Goal: Task Accomplishment & Management: Complete application form

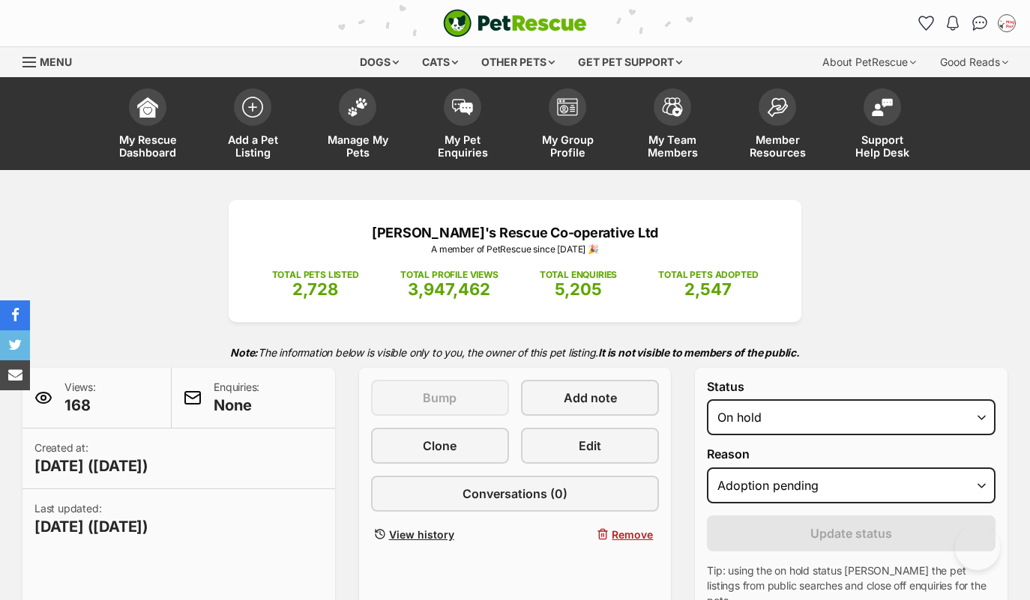
select select "on_hold"
select select "adoption_pending"
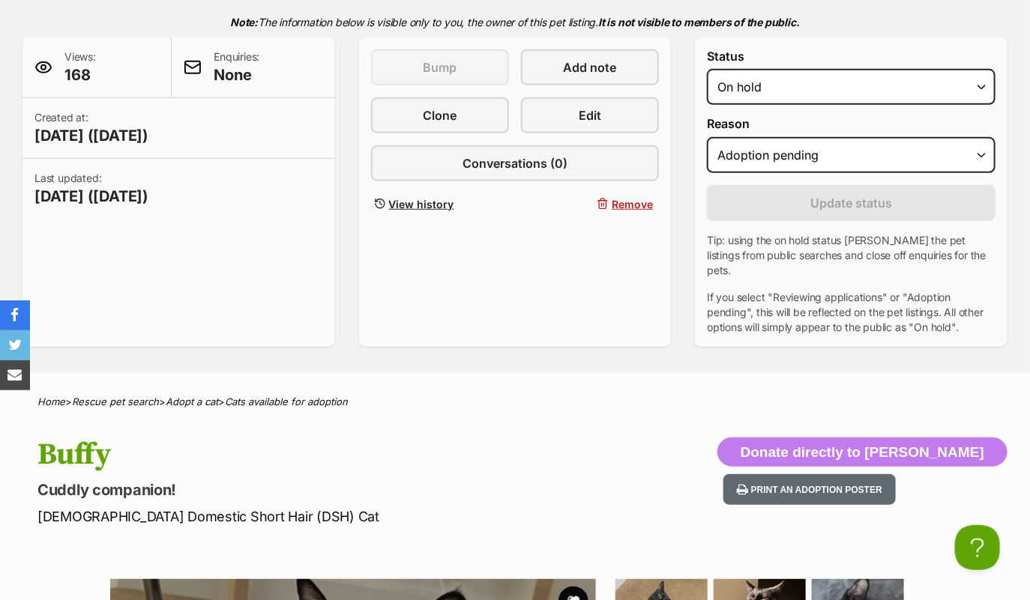
scroll to position [10, 0]
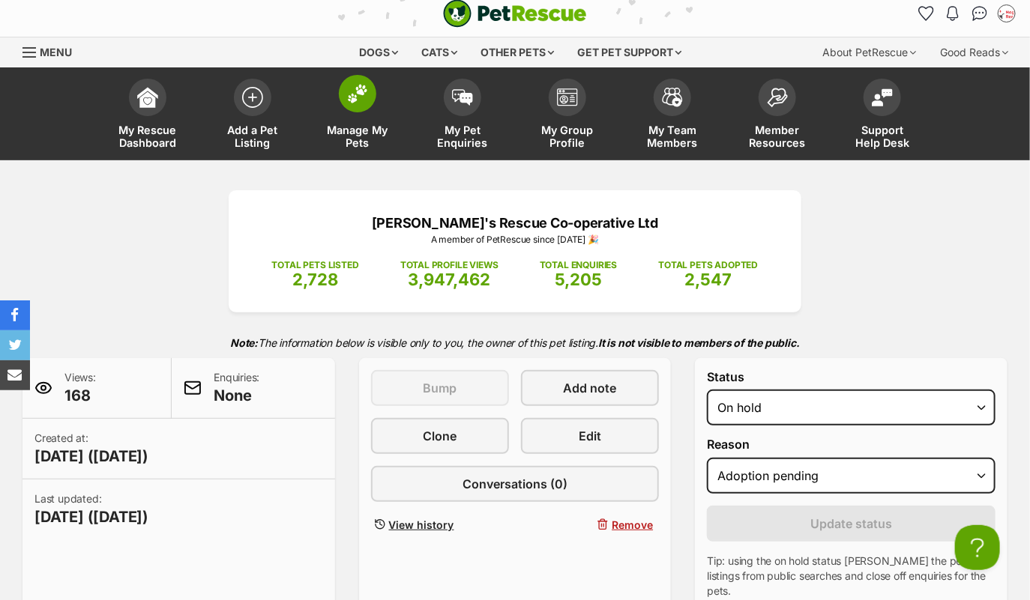
click at [359, 103] on span at bounding box center [357, 93] width 37 height 37
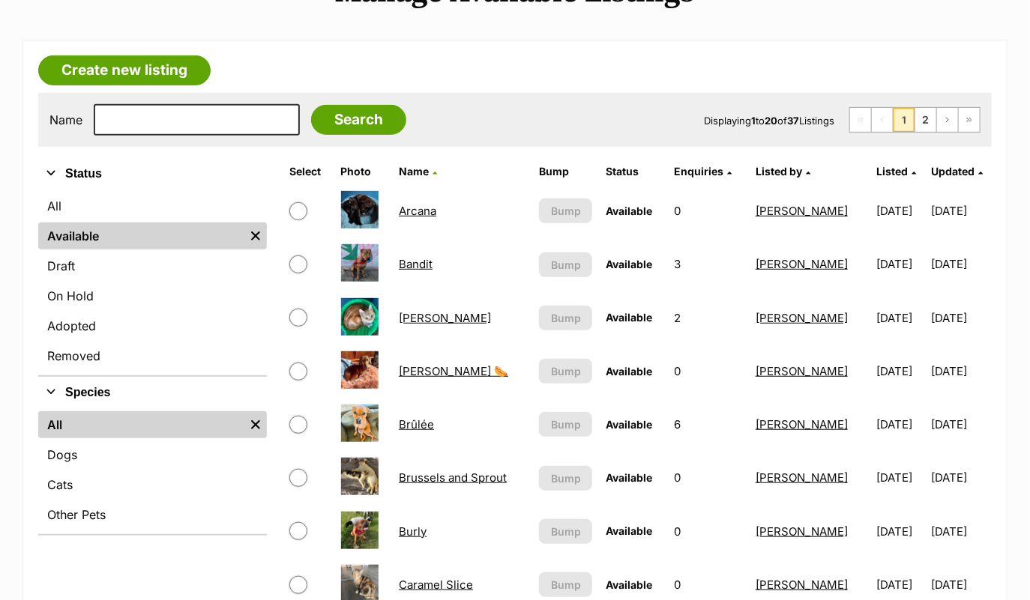
scroll to position [230, 0]
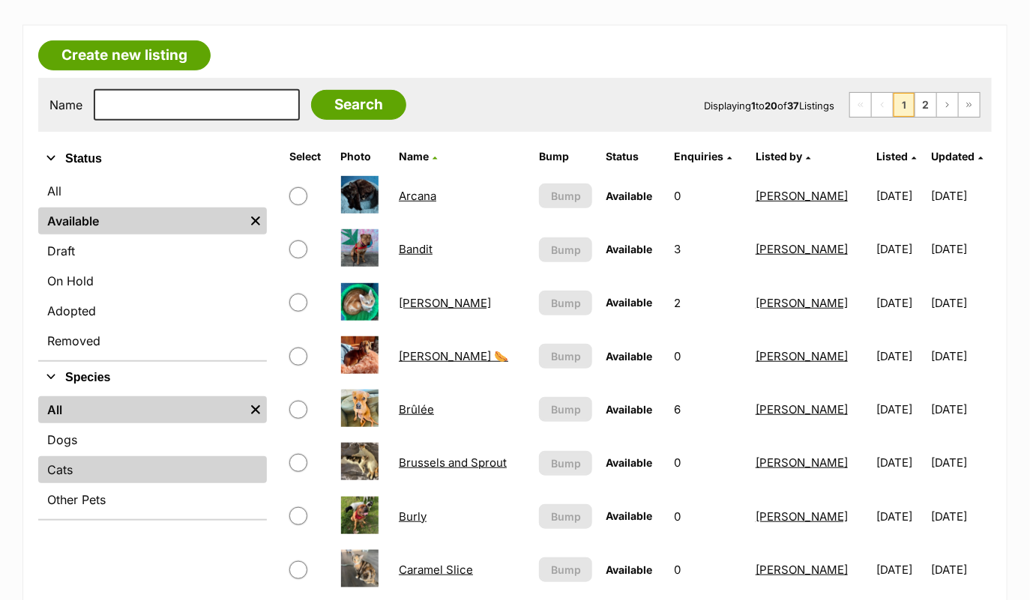
click at [169, 472] on link "Cats" at bounding box center [152, 469] width 229 height 27
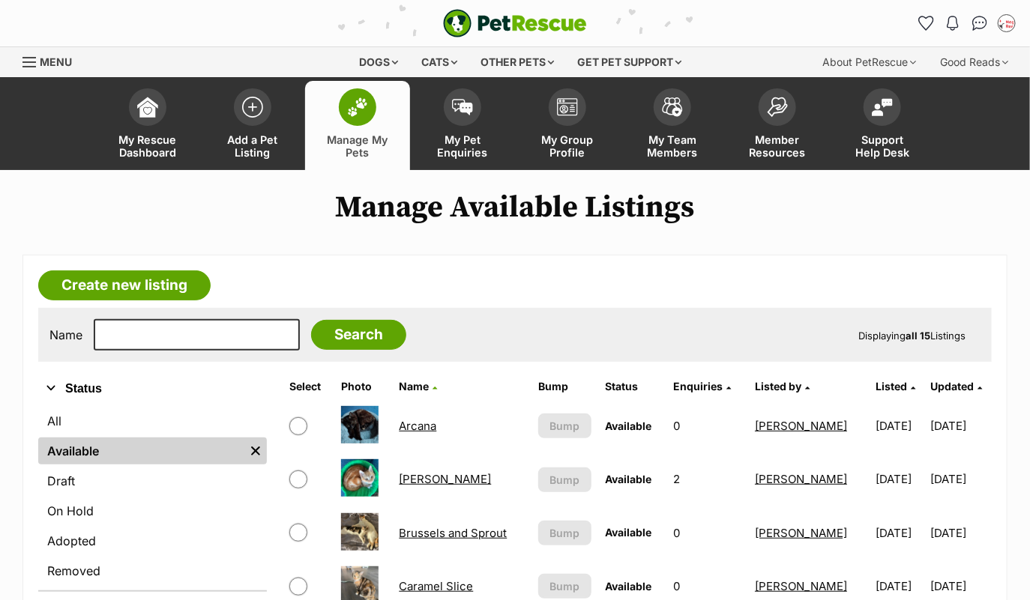
click at [409, 420] on link "Arcana" at bounding box center [417, 426] width 37 height 14
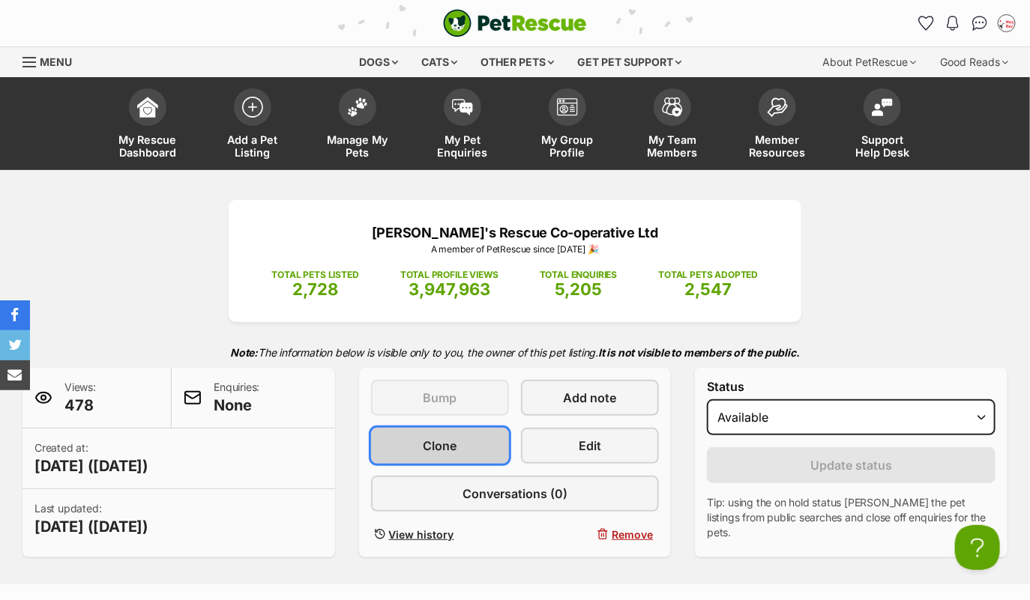
click at [427, 458] on link "Clone" at bounding box center [440, 446] width 138 height 36
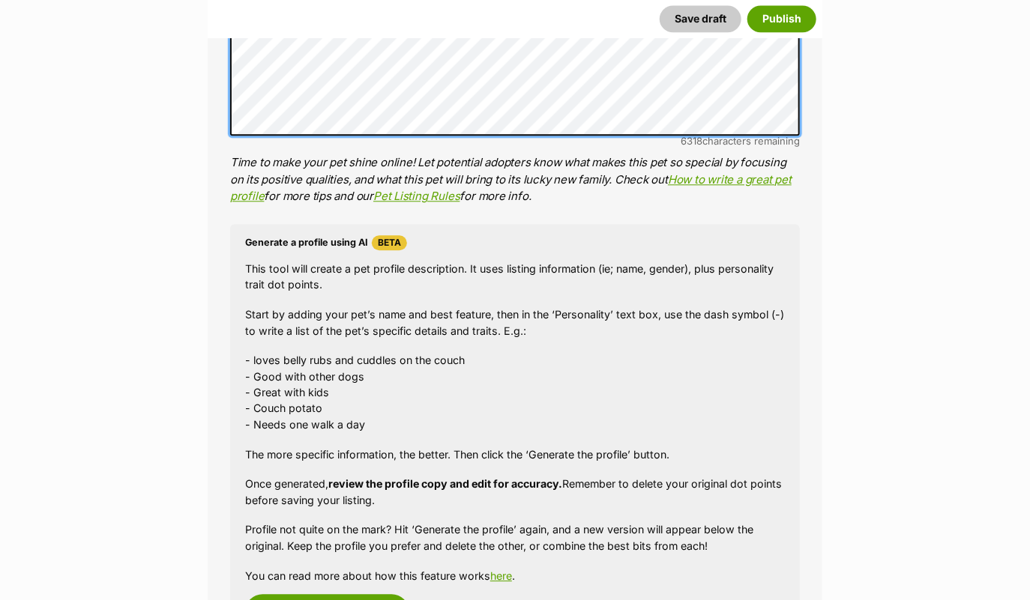
scroll to position [1474, 0]
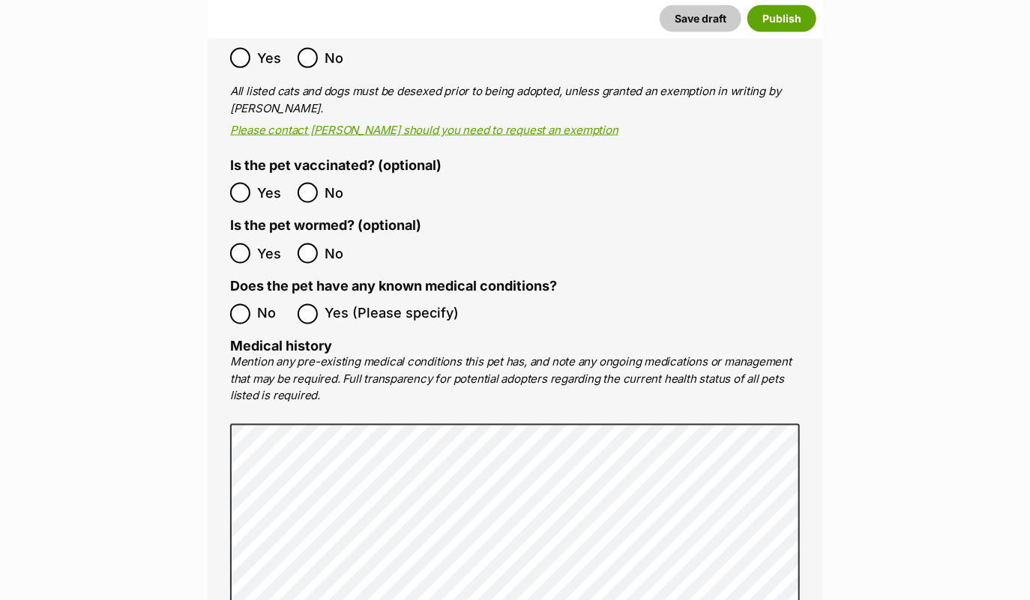
scroll to position [3179, 0]
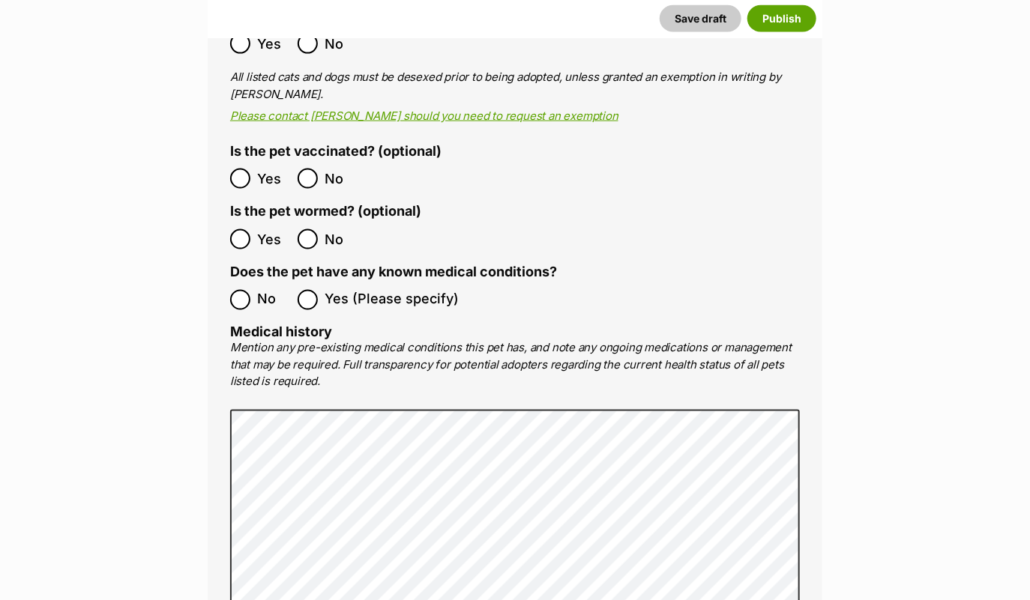
click at [267, 290] on span "No" at bounding box center [273, 300] width 33 height 20
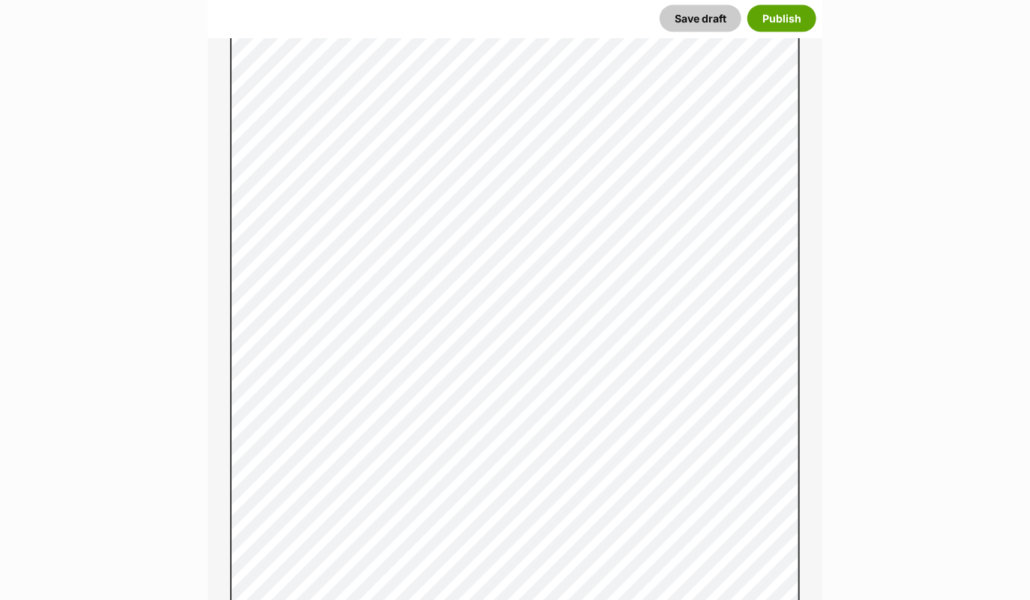
scroll to position [1106, 0]
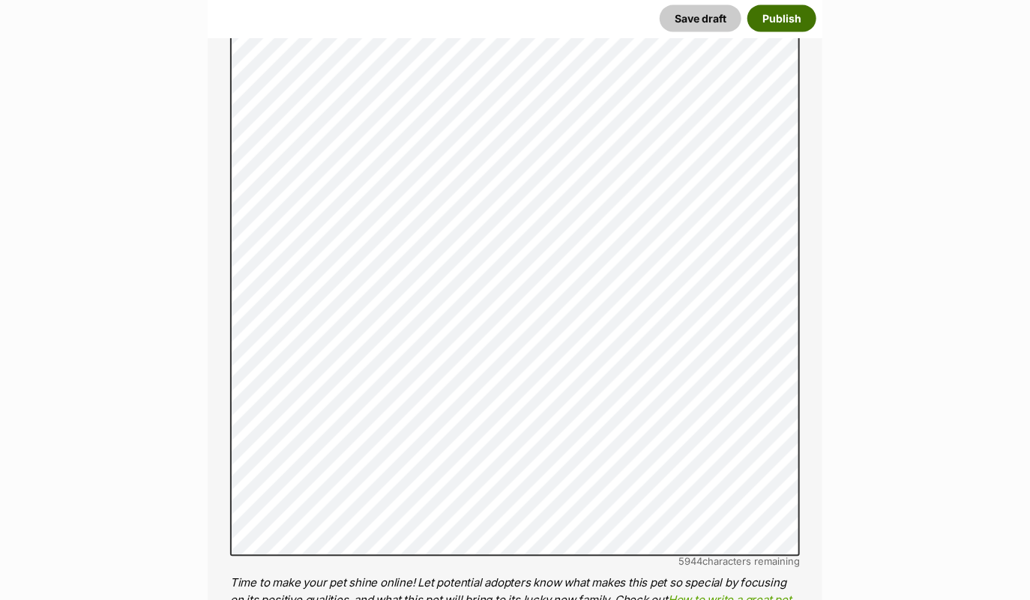
click at [782, 22] on button "Publish" at bounding box center [781, 18] width 69 height 27
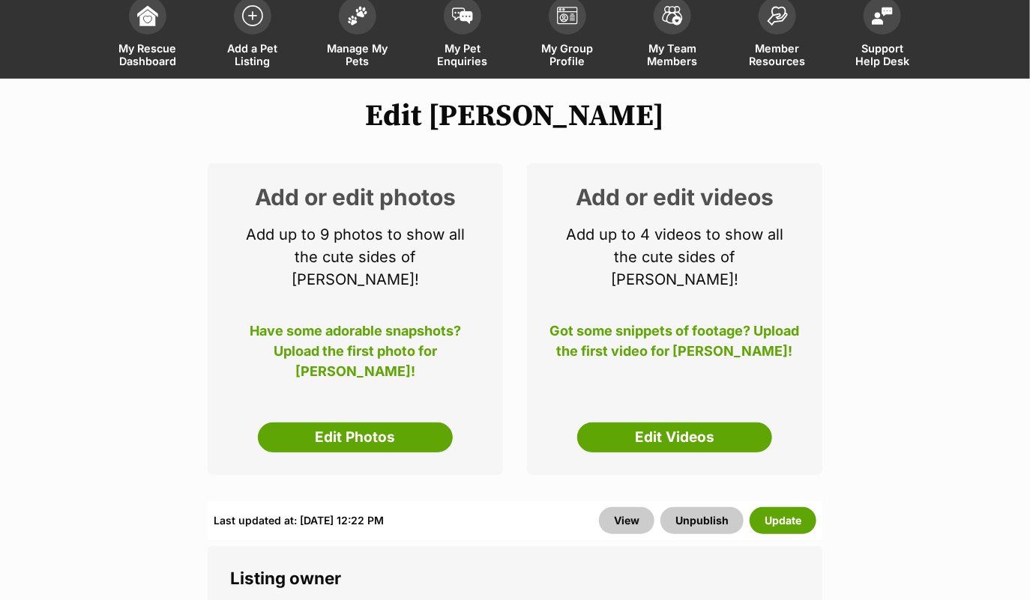
scroll to position [205, 0]
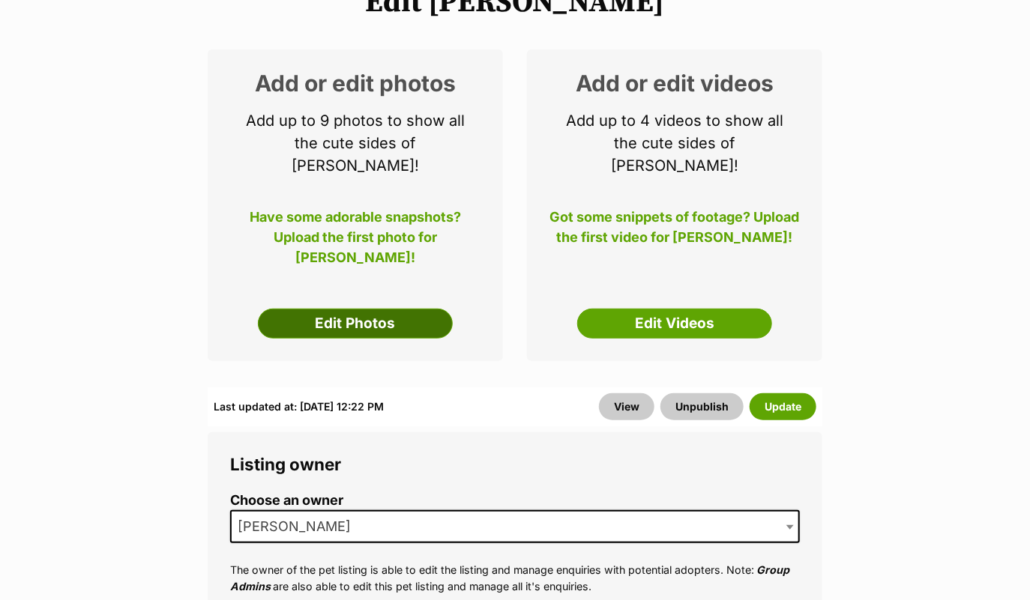
click at [374, 309] on link "Edit Photos" at bounding box center [355, 324] width 195 height 30
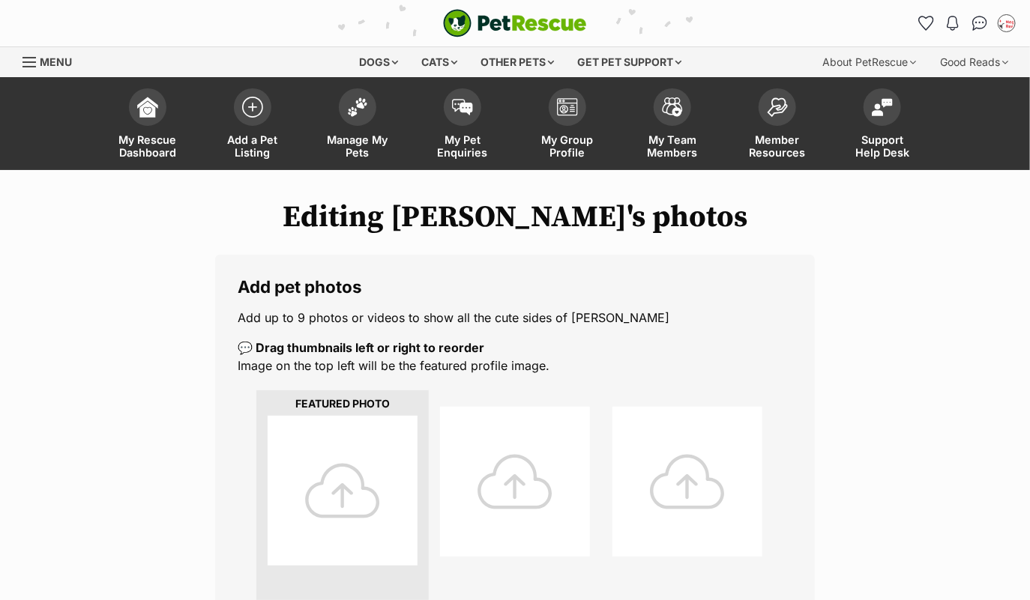
click at [356, 430] on div at bounding box center [343, 491] width 150 height 150
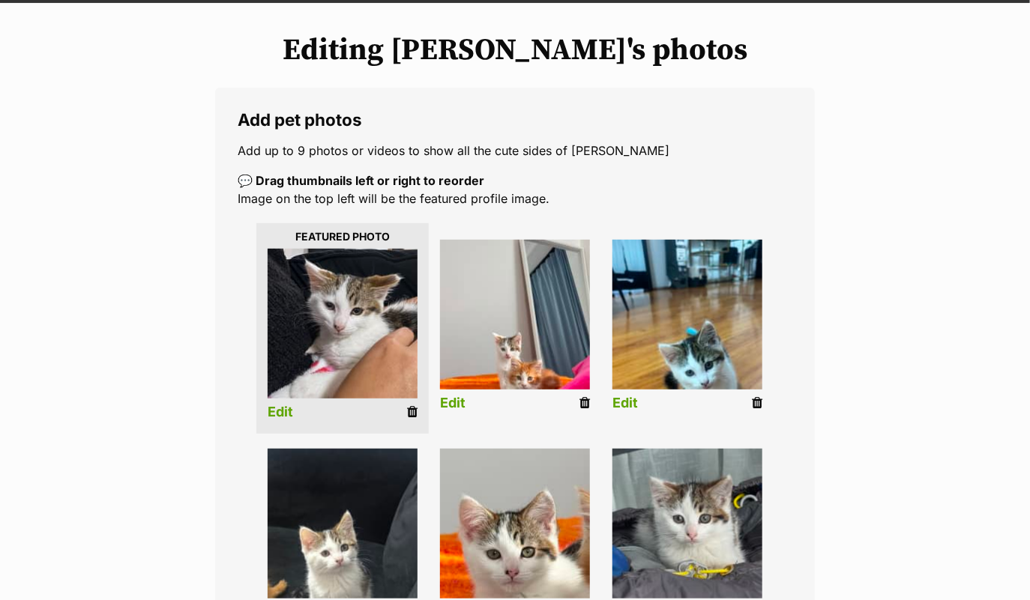
scroll to position [257, 0]
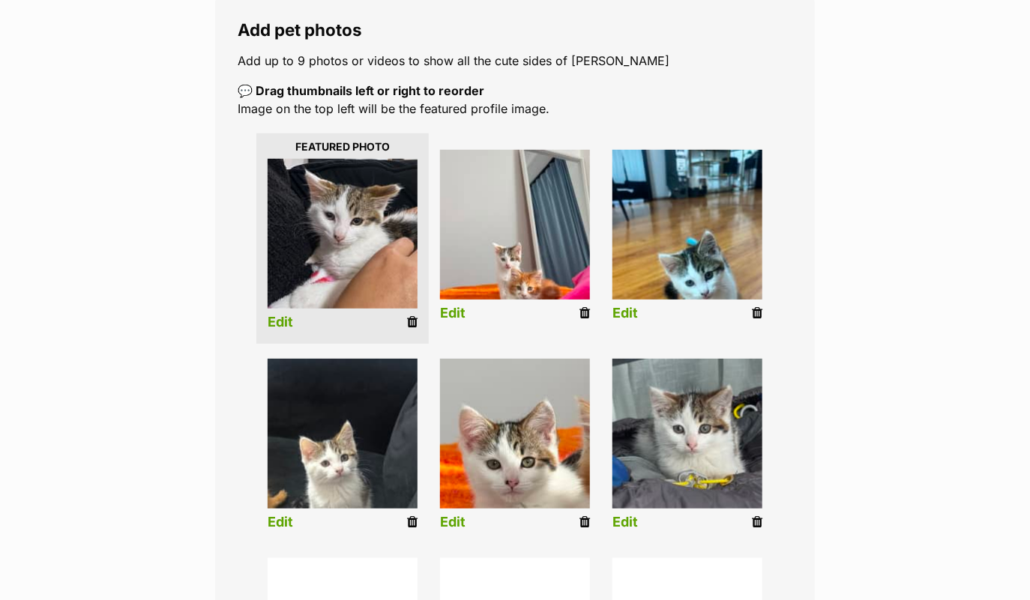
click at [451, 518] on link "Edit" at bounding box center [452, 523] width 25 height 16
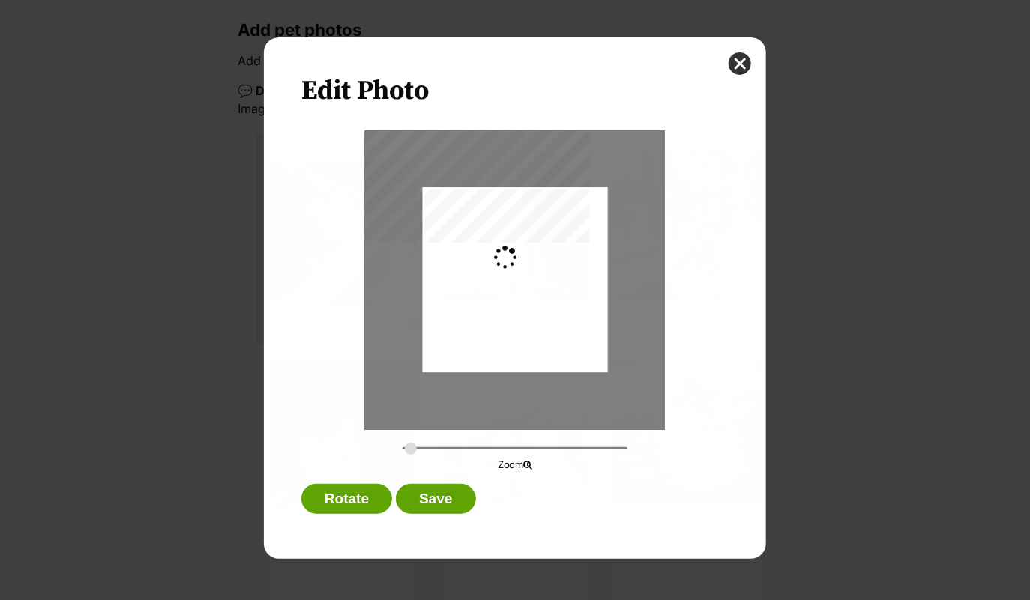
scroll to position [0, 0]
type input "0.2744"
drag, startPoint x: 529, startPoint y: 334, endPoint x: 528, endPoint y: 355, distance: 21.0
click at [528, 355] on div "Dialog Window - Close (Press escape to close)" at bounding box center [515, 300] width 185 height 329
click at [434, 501] on button "Save" at bounding box center [435, 499] width 79 height 30
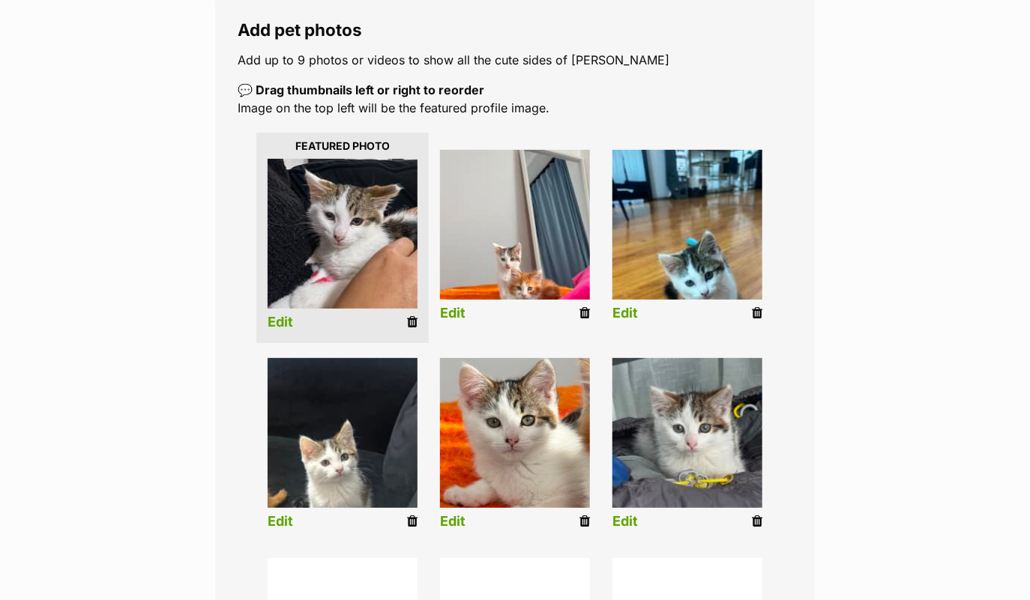
scroll to position [256, 0]
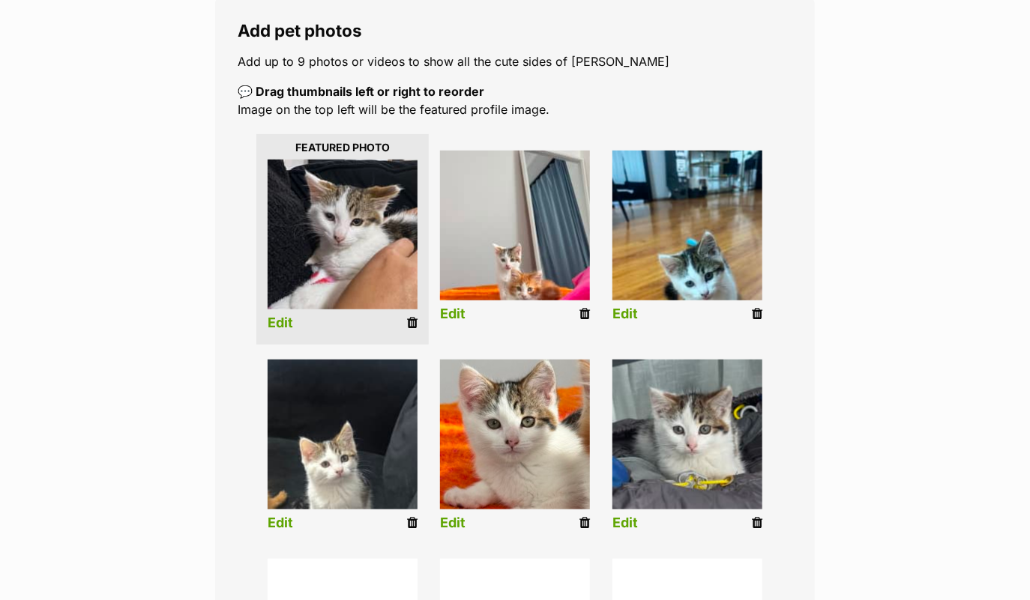
click at [284, 529] on link "Edit" at bounding box center [280, 524] width 25 height 16
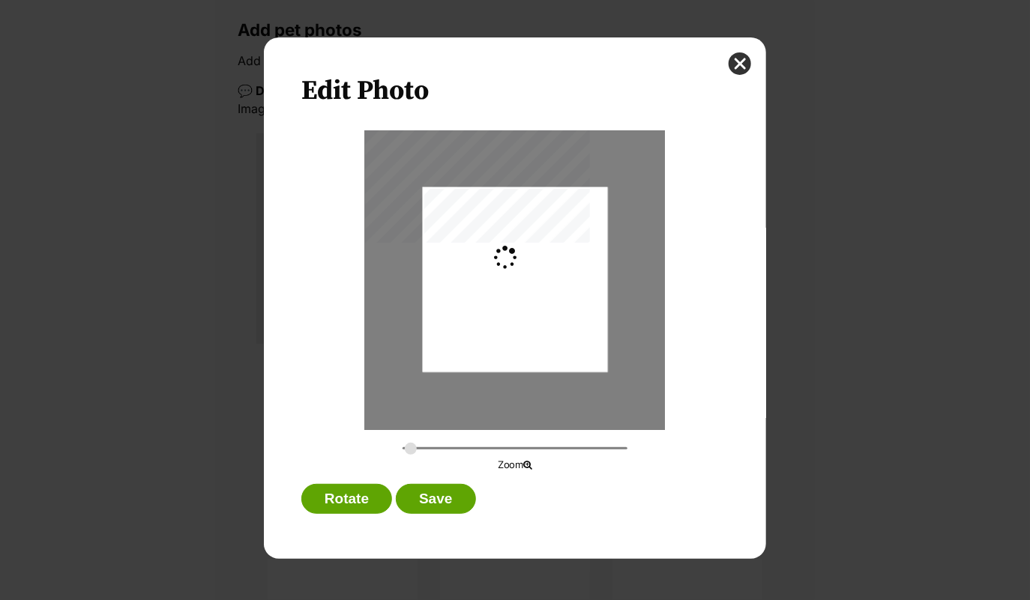
scroll to position [0, 0]
type input "0.2744"
click at [542, 305] on div "Dialog Window - Close (Press escape to close)" at bounding box center [515, 276] width 185 height 329
click at [449, 500] on button "Save" at bounding box center [435, 499] width 79 height 30
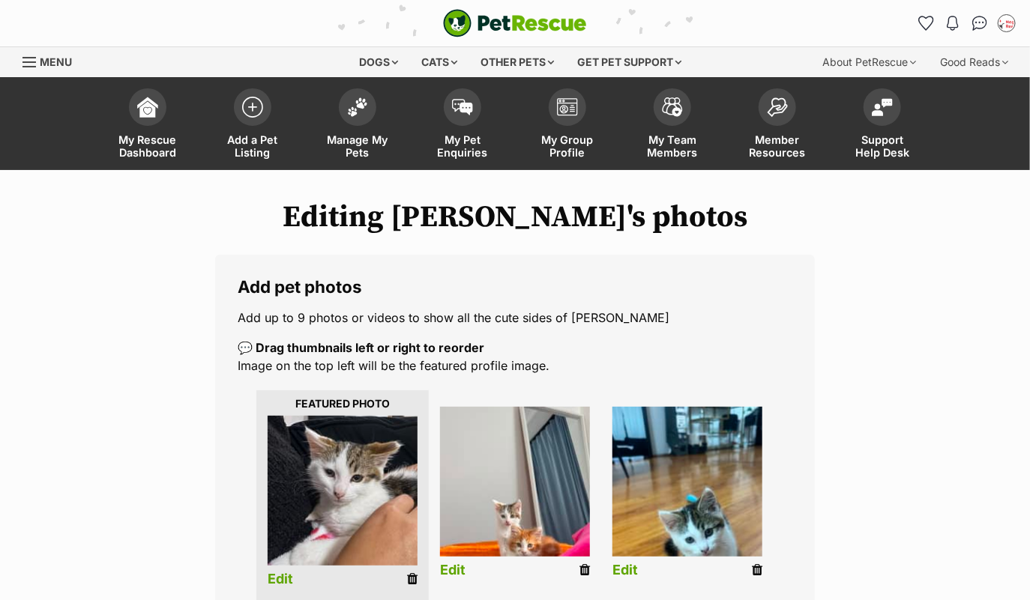
scroll to position [256, 0]
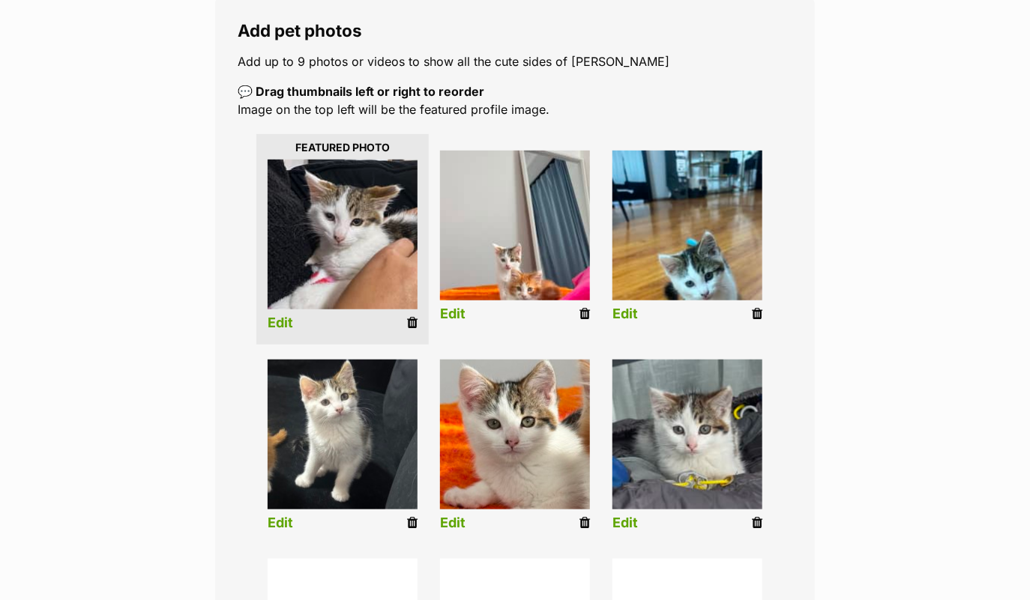
click at [633, 519] on link "Edit" at bounding box center [624, 524] width 25 height 16
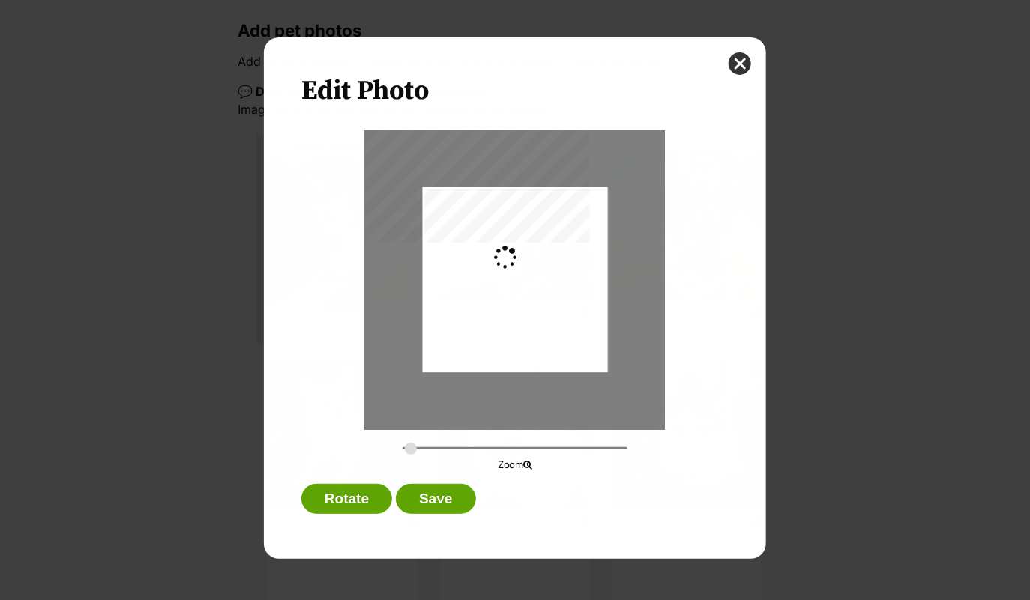
scroll to position [0, 0]
drag, startPoint x: 537, startPoint y: 301, endPoint x: 534, endPoint y: 366, distance: 65.3
click at [534, 366] on div "Dialog Window - Close (Press escape to close)" at bounding box center [515, 345] width 185 height 329
drag, startPoint x: 411, startPoint y: 445, endPoint x: 432, endPoint y: 445, distance: 21.0
type input "0.4086"
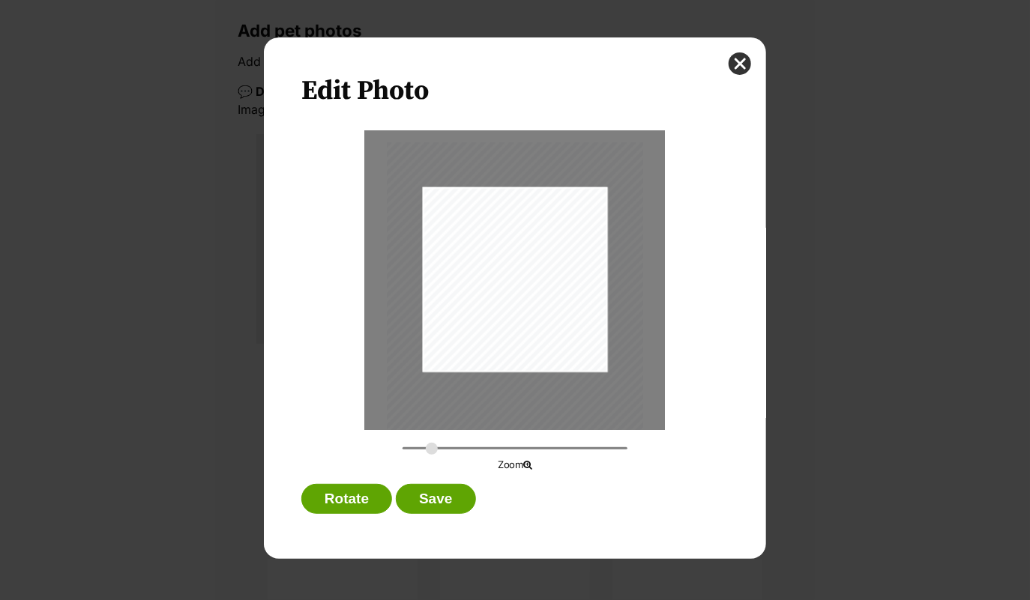
click at [432, 445] on input "Dialog Window - Close (Press escape to close)" at bounding box center [514, 448] width 225 height 14
drag, startPoint x: 528, startPoint y: 313, endPoint x: 520, endPoint y: 308, distance: 9.8
click at [520, 308] on div "Dialog Window - Close (Press escape to close)" at bounding box center [507, 372] width 276 height 490
click at [427, 507] on button "Save" at bounding box center [435, 499] width 79 height 30
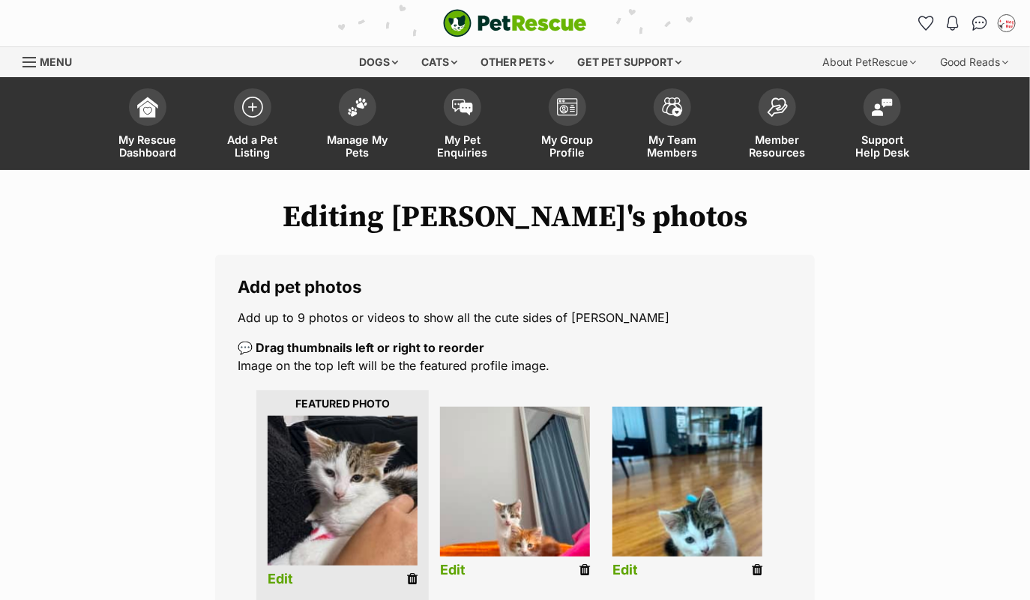
scroll to position [256, 0]
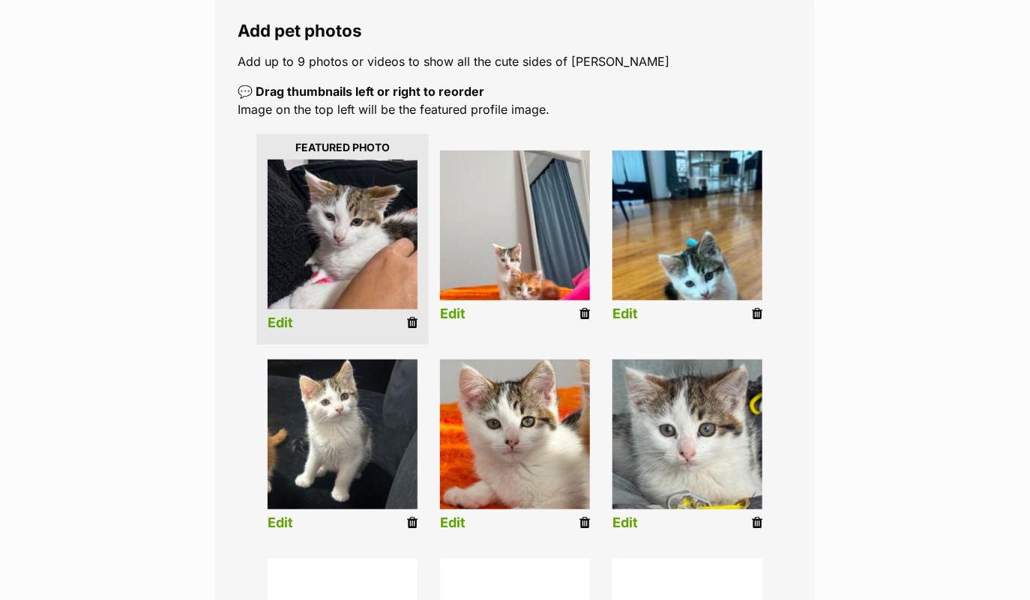
click at [625, 309] on link "Edit" at bounding box center [624, 315] width 25 height 16
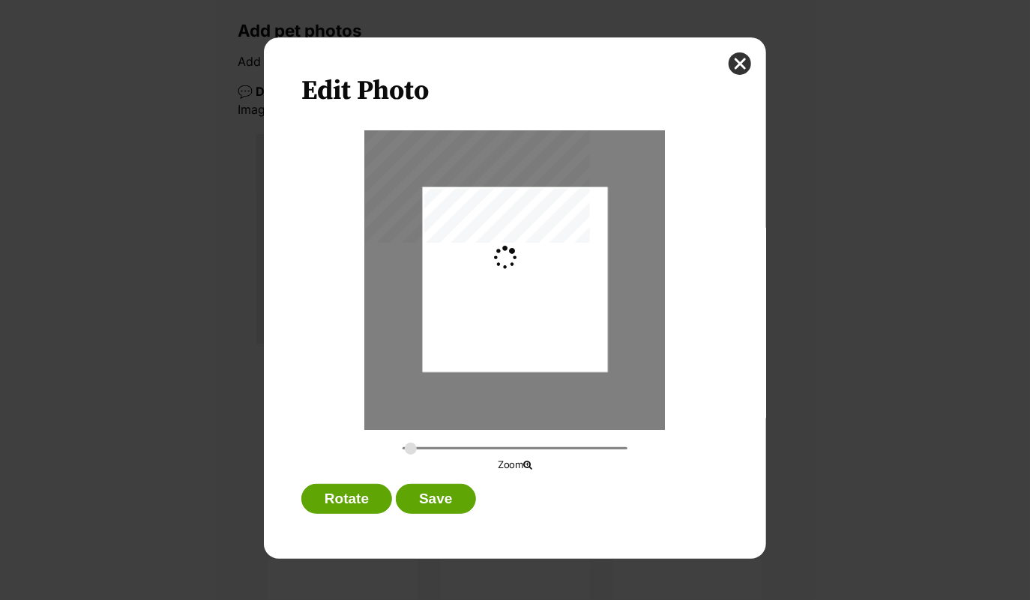
scroll to position [0, 0]
drag, startPoint x: 408, startPoint y: 447, endPoint x: 451, endPoint y: 441, distance: 43.8
click at [450, 442] on input "Dialog Window - Close (Press escape to close)" at bounding box center [514, 448] width 225 height 14
drag, startPoint x: 552, startPoint y: 317, endPoint x: 529, endPoint y: 332, distance: 27.7
click at [529, 332] on div "Dialog Window - Close (Press escape to close)" at bounding box center [488, 295] width 347 height 616
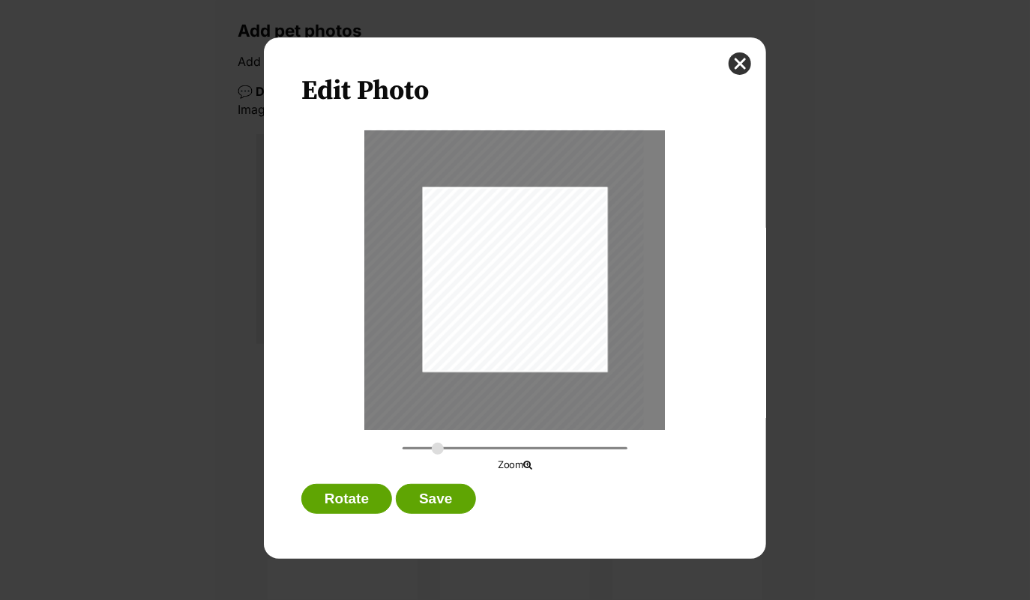
drag, startPoint x: 447, startPoint y: 446, endPoint x: 437, endPoint y: 446, distance: 9.7
type input "0.4407"
click at [437, 446] on input "Dialog Window - Close (Press escape to close)" at bounding box center [514, 448] width 225 height 14
click at [543, 309] on div "Dialog Window - Close (Press escape to close)" at bounding box center [495, 289] width 298 height 528
click at [431, 491] on button "Save" at bounding box center [435, 499] width 79 height 30
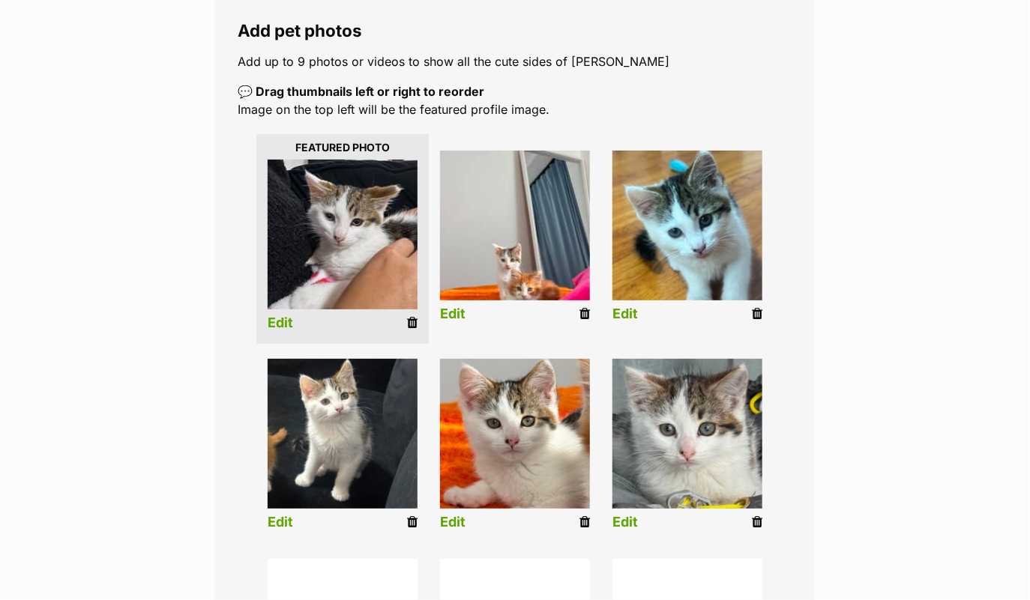
scroll to position [256, 0]
click at [451, 309] on link "Edit" at bounding box center [452, 315] width 25 height 16
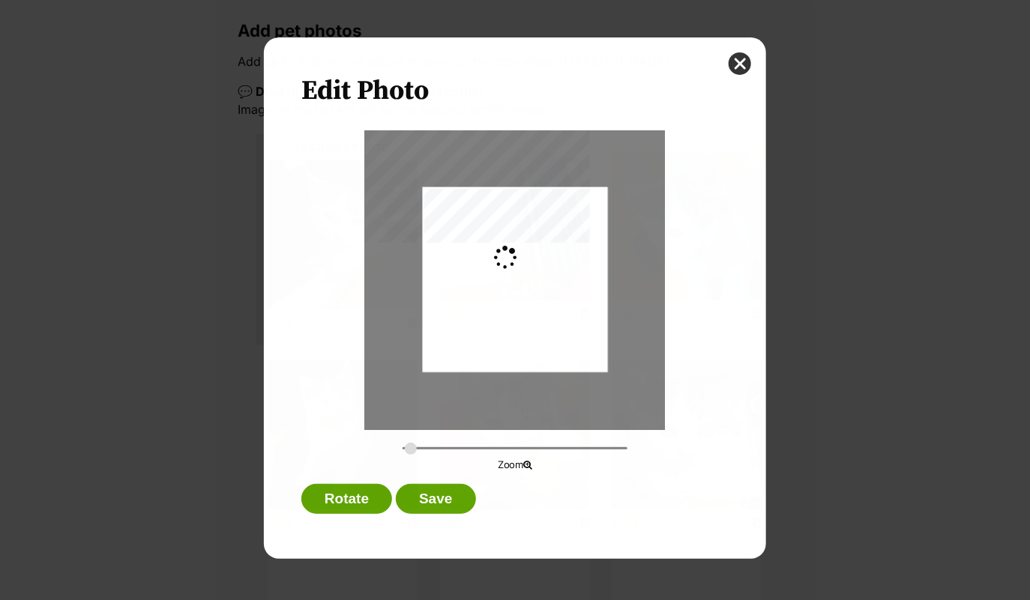
scroll to position [0, 0]
drag, startPoint x: 408, startPoint y: 447, endPoint x: 459, endPoint y: 444, distance: 51.8
type input "0.5644"
click at [459, 444] on input "Dialog Window - Close (Press escape to close)" at bounding box center [514, 448] width 225 height 14
drag, startPoint x: 567, startPoint y: 313, endPoint x: 555, endPoint y: 321, distance: 14.6
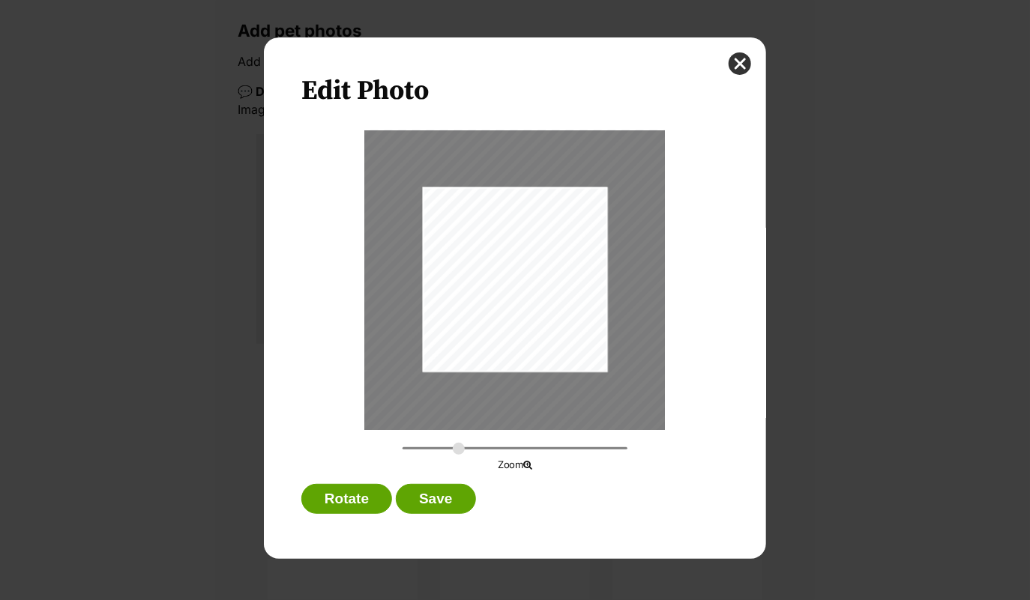
click at [555, 321] on div "Dialog Window - Close (Press escape to close)" at bounding box center [503, 289] width 381 height 676
click at [448, 498] on button "Save" at bounding box center [435, 499] width 79 height 30
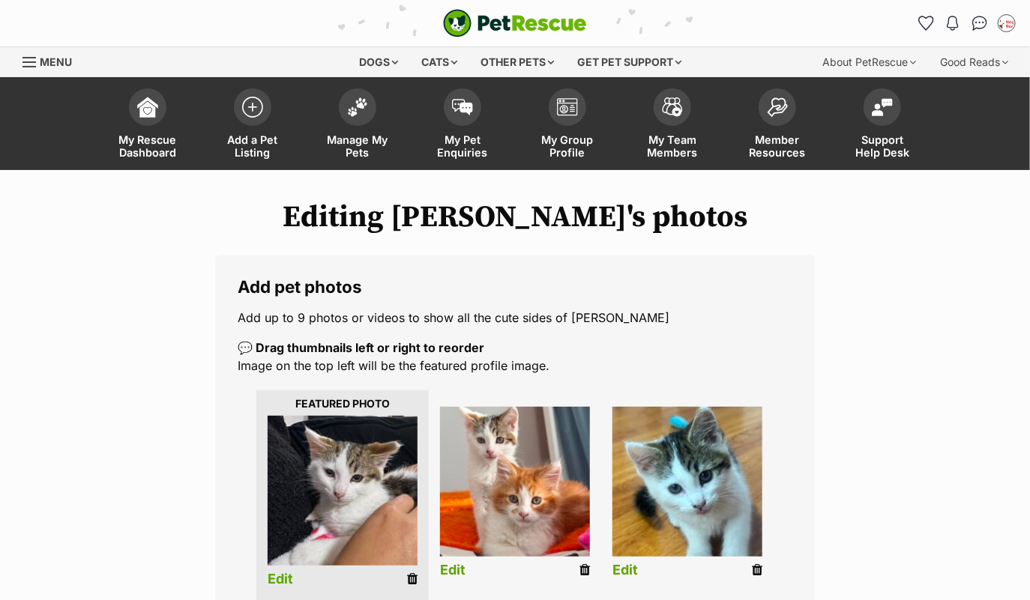
scroll to position [256, 0]
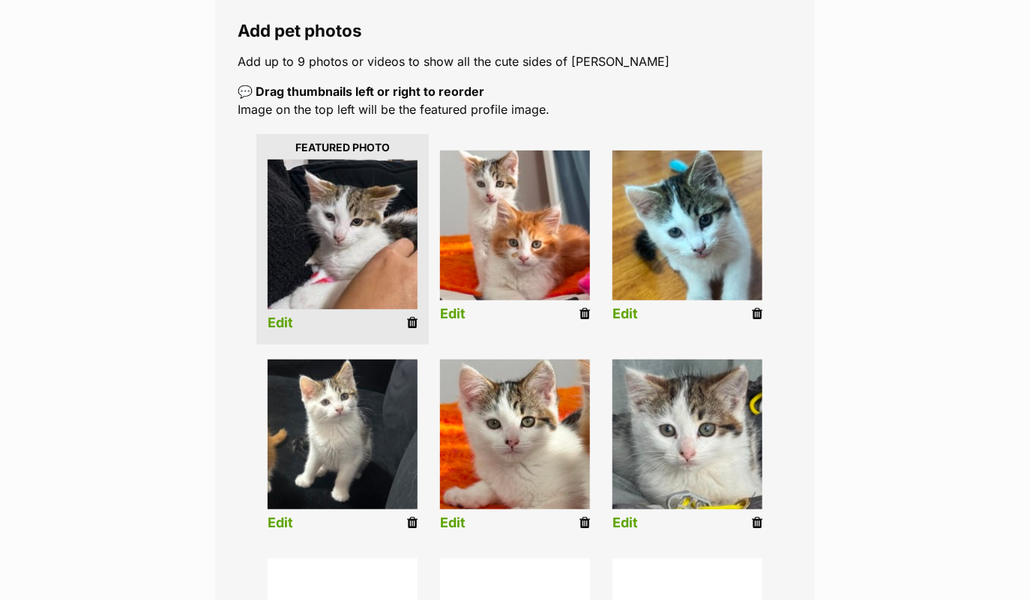
click at [287, 321] on link "Edit" at bounding box center [280, 324] width 25 height 16
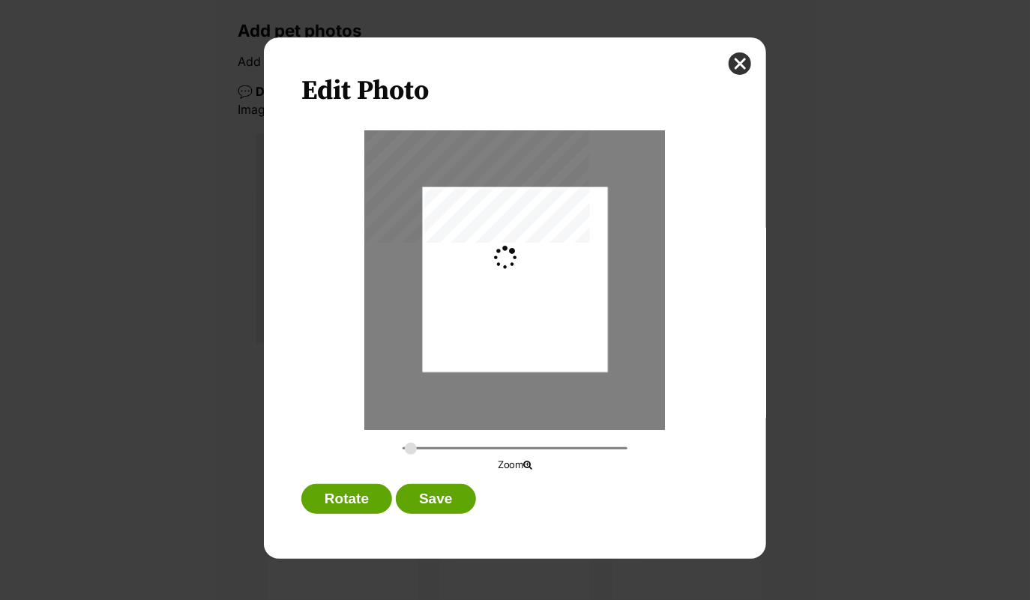
scroll to position [0, 0]
drag, startPoint x: 405, startPoint y: 447, endPoint x: 426, endPoint y: 445, distance: 21.0
type input "0.3756"
click at [426, 445] on input "Dialog Window - Close (Press escape to close)" at bounding box center [514, 448] width 225 height 14
drag, startPoint x: 551, startPoint y: 301, endPoint x: 543, endPoint y: 312, distance: 13.9
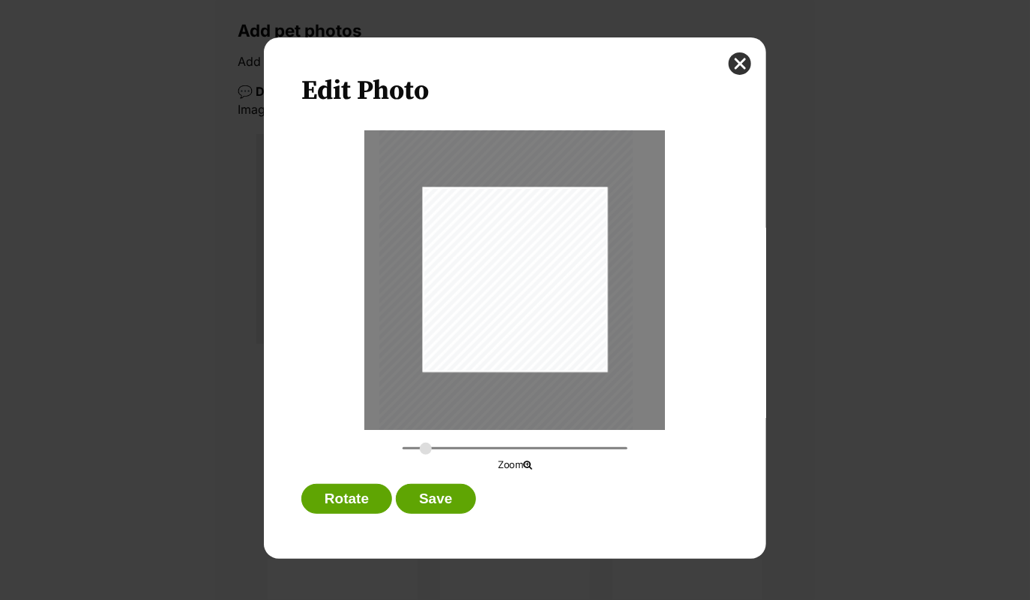
click at [543, 312] on div "Dialog Window - Close (Press escape to close)" at bounding box center [505, 291] width 253 height 450
click at [444, 510] on button "Save" at bounding box center [435, 499] width 79 height 30
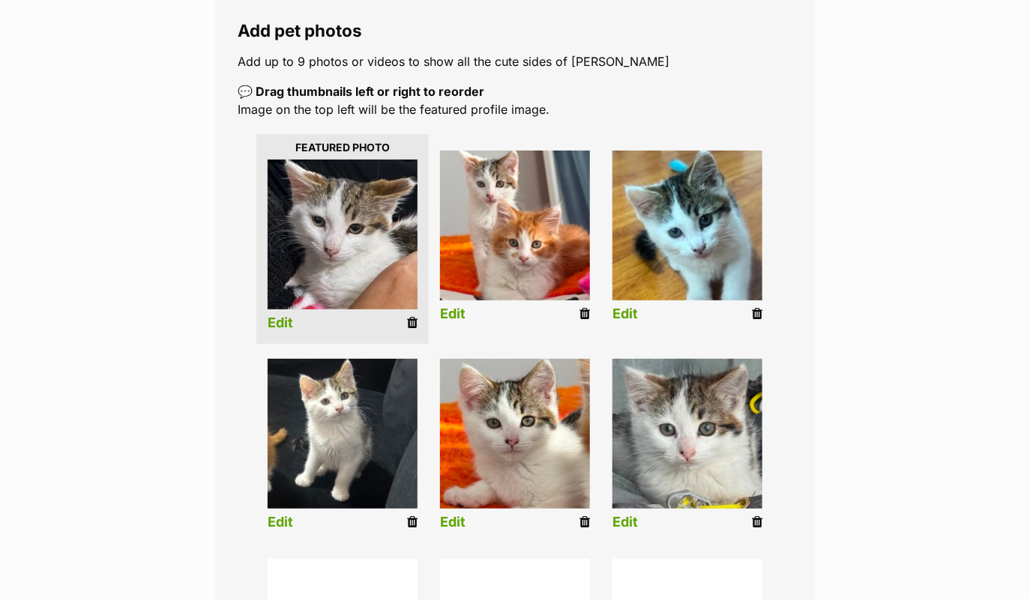
scroll to position [256, 0]
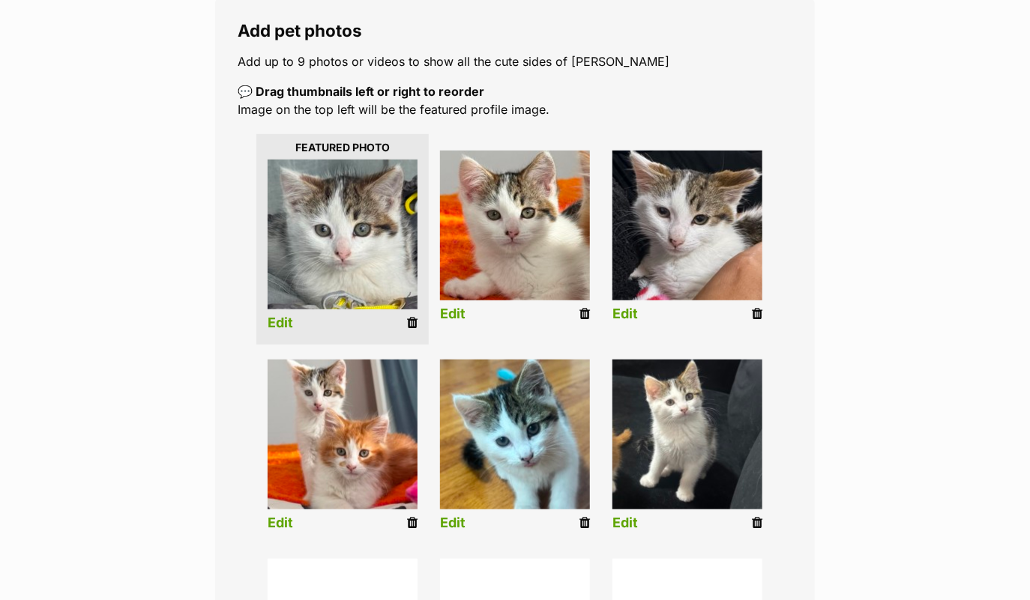
click at [349, 412] on img at bounding box center [343, 435] width 150 height 150
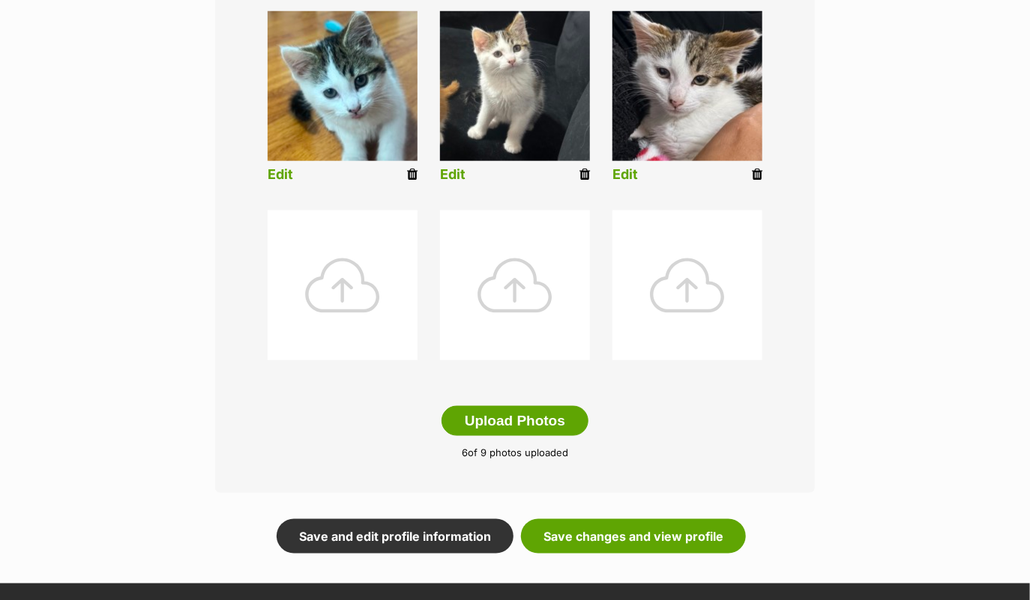
scroll to position [687, 0]
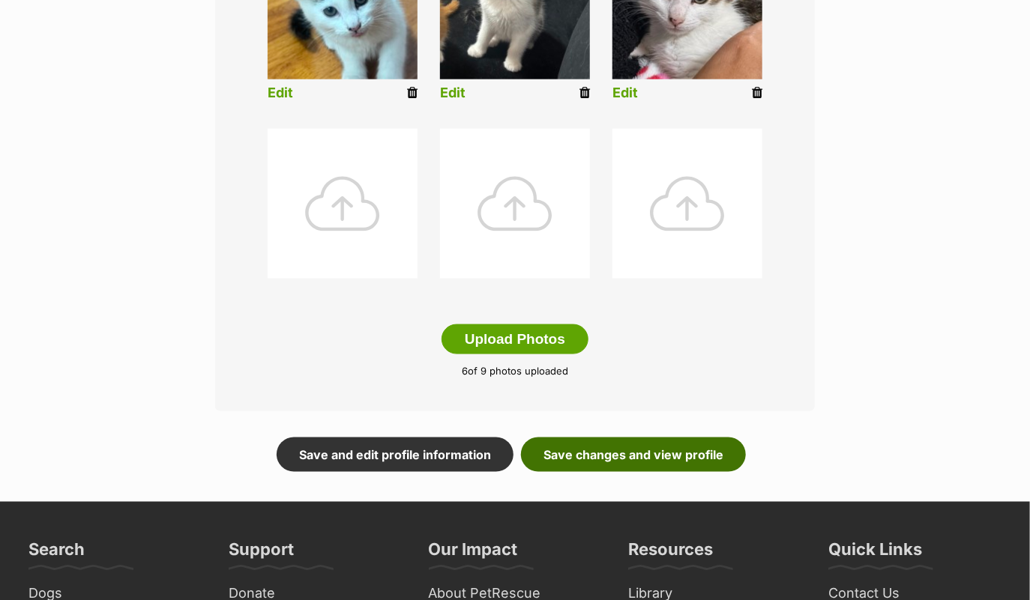
click at [567, 446] on link "Save changes and view profile" at bounding box center [633, 455] width 225 height 34
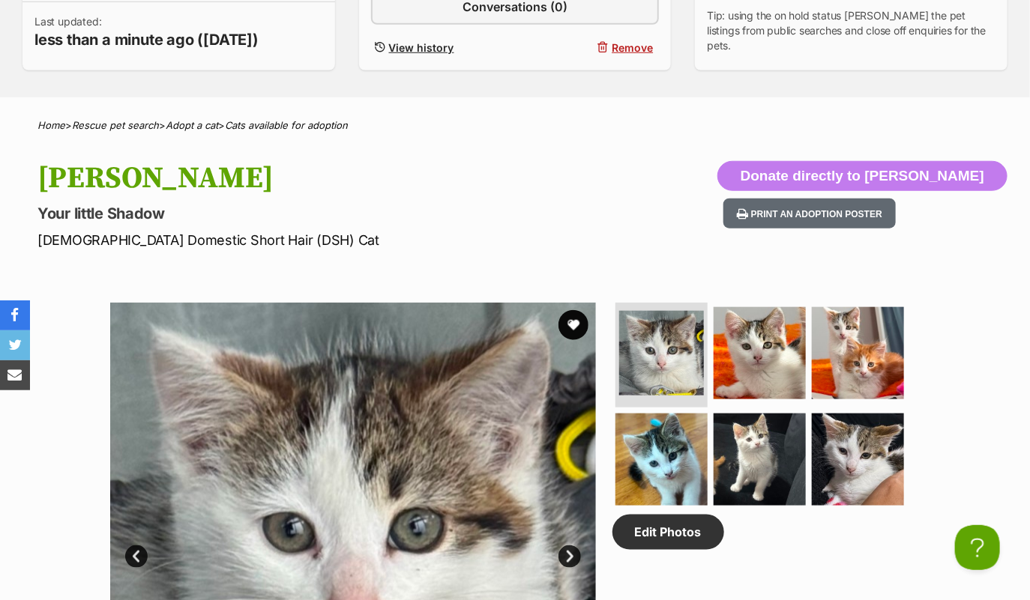
scroll to position [318, 0]
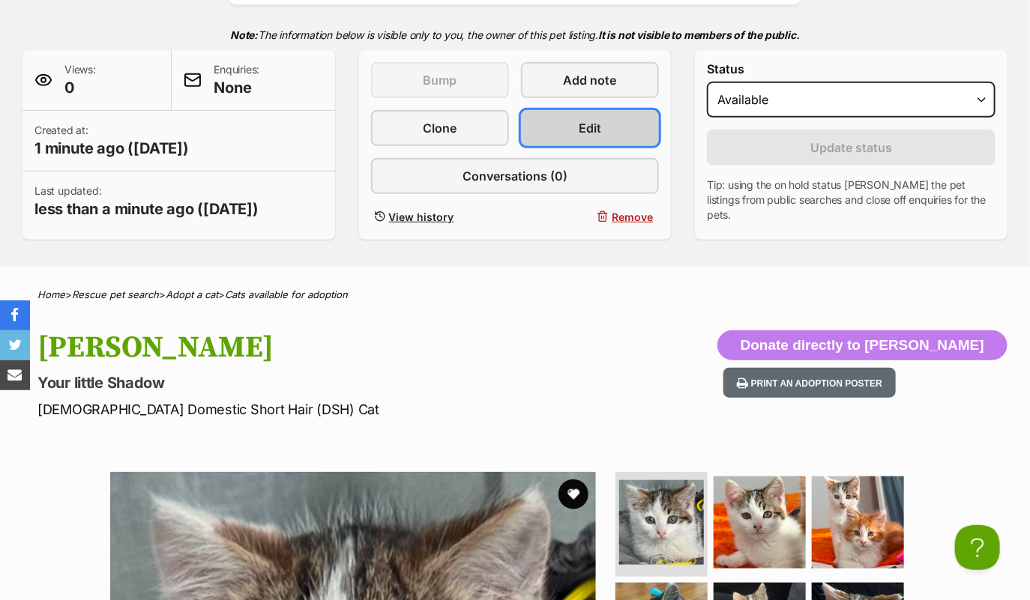
click at [613, 127] on link "Edit" at bounding box center [590, 128] width 138 height 36
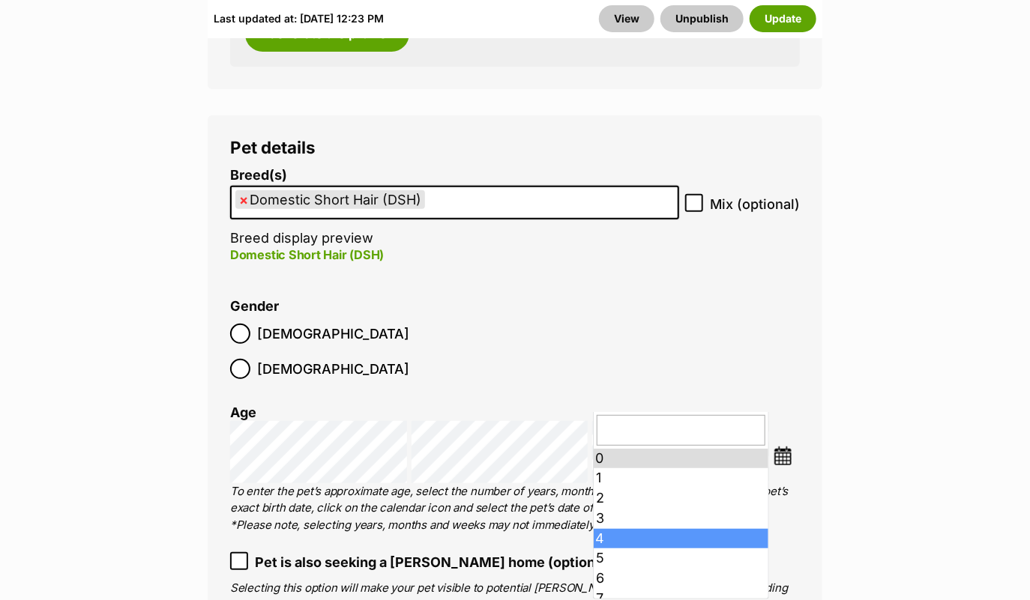
scroll to position [190, 0]
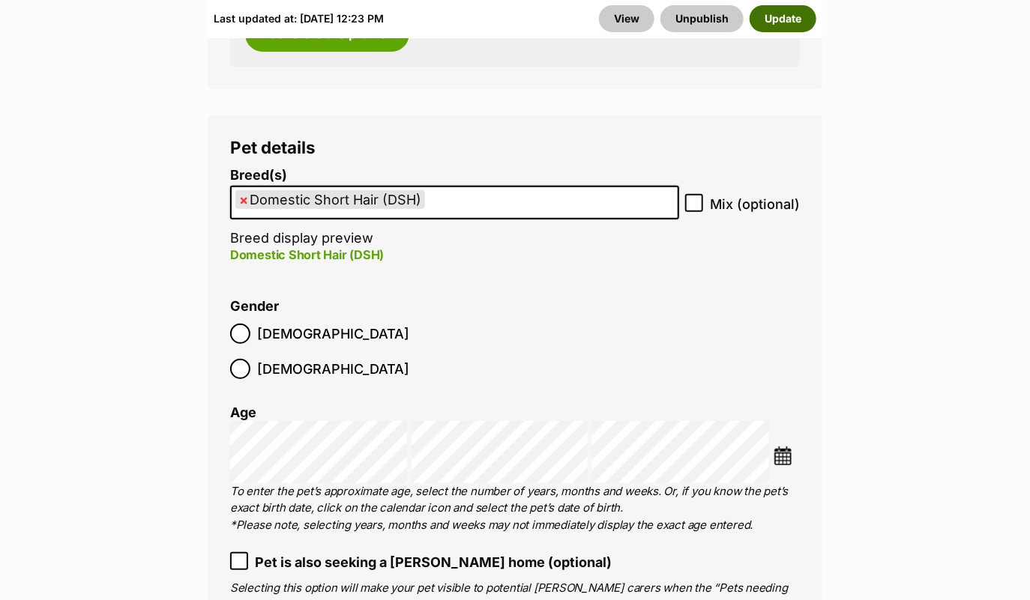
click at [785, 25] on button "Update" at bounding box center [783, 18] width 67 height 27
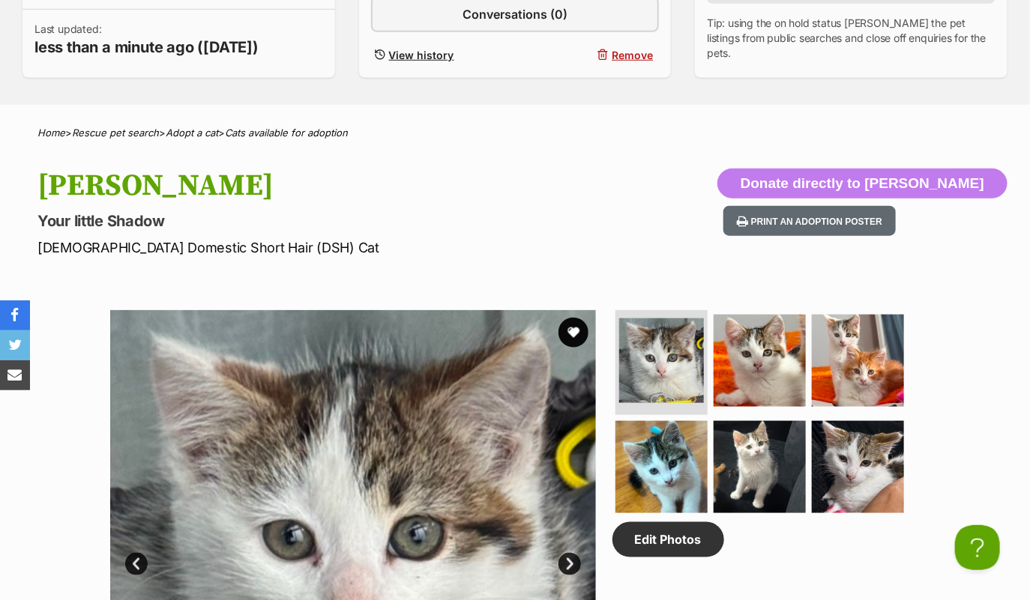
scroll to position [64, 0]
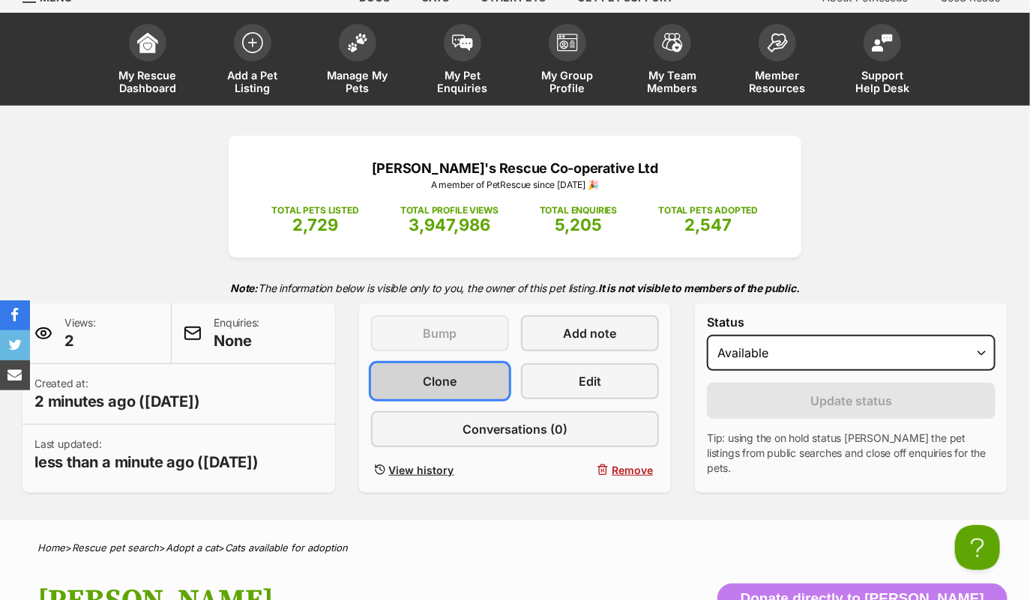
click at [452, 373] on span "Clone" at bounding box center [440, 382] width 34 height 18
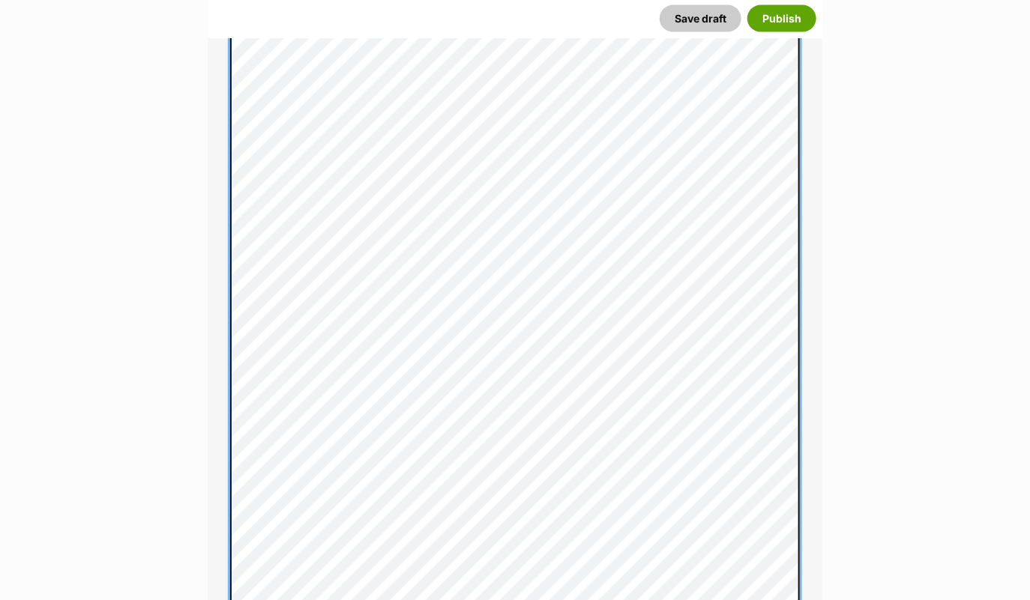
scroll to position [1102, 0]
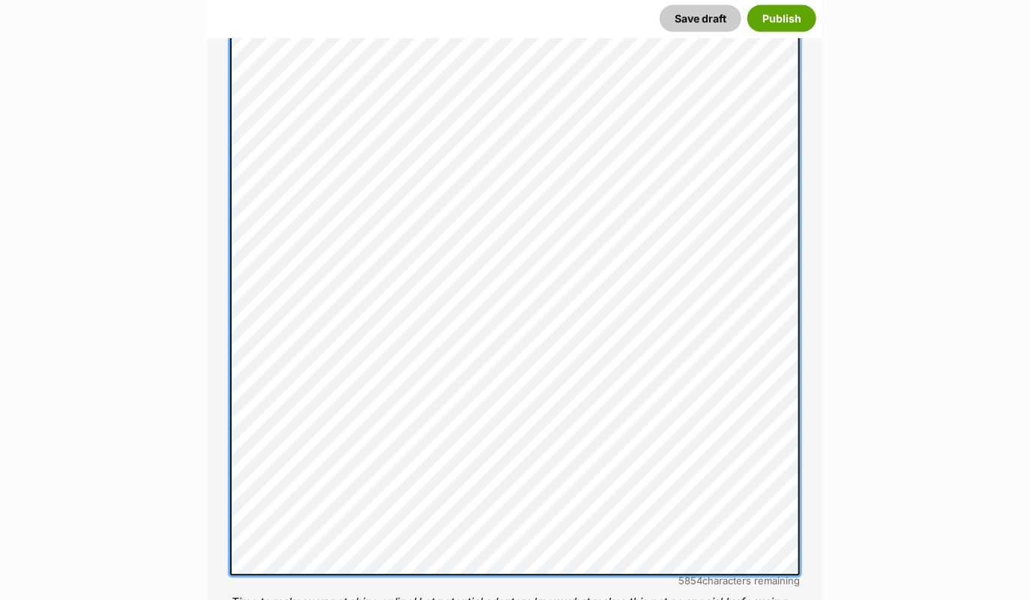
click at [533, 579] on li "Personality 5854 characters remaining Time to make your pet shine online! Let p…" at bounding box center [515, 244] width 570 height 803
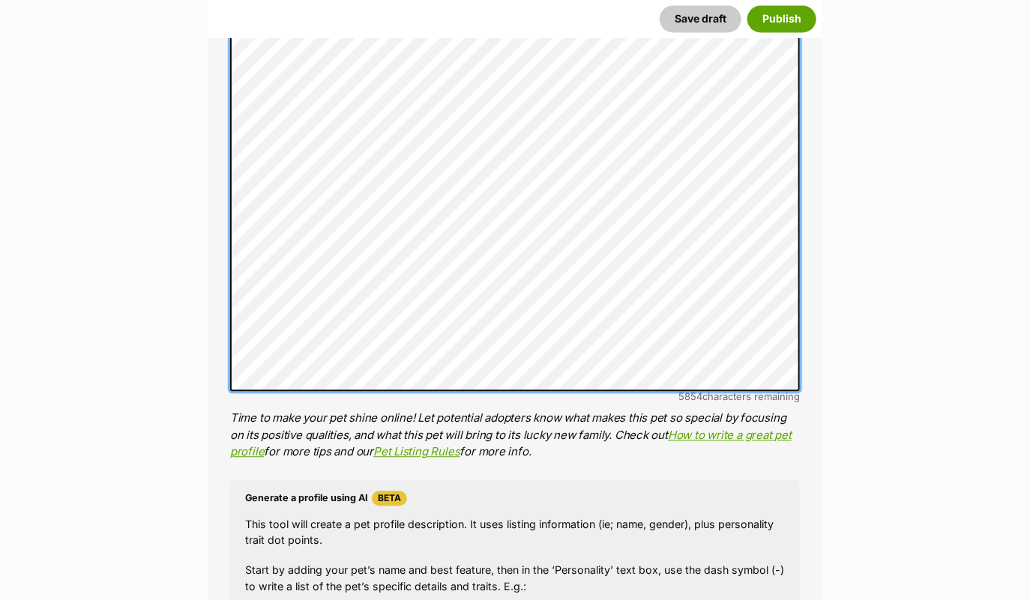
scroll to position [1413, 0]
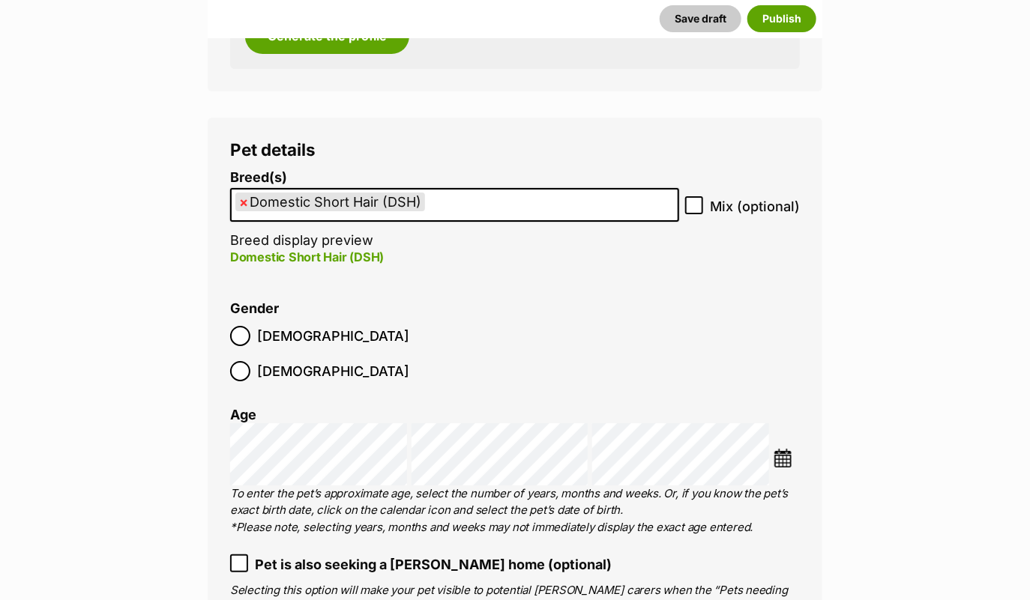
scroll to position [1996, 0]
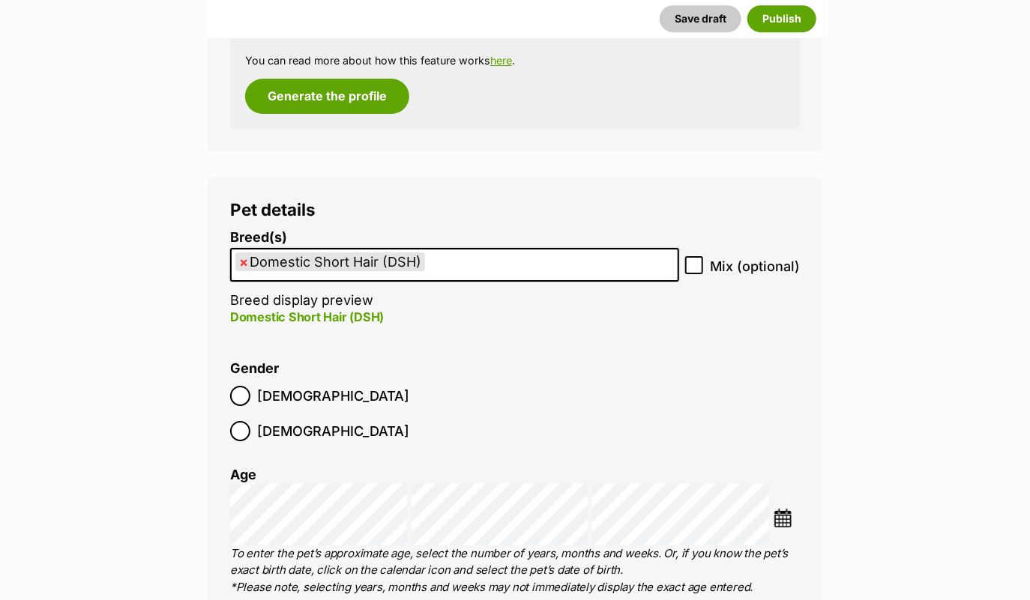
click at [245, 266] on span "×" at bounding box center [243, 262] width 9 height 19
select select
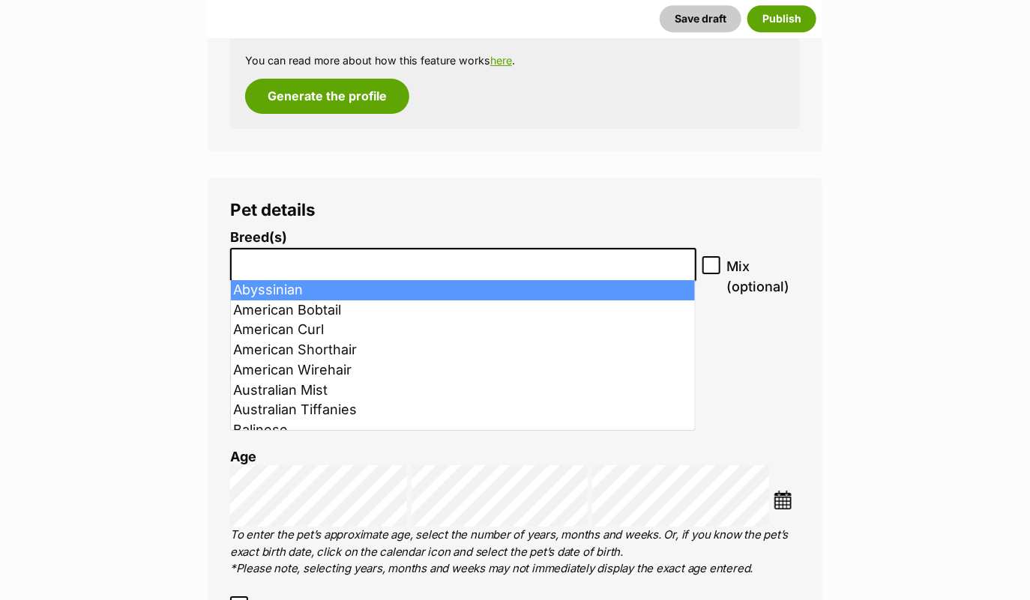
click at [307, 263] on input "search" at bounding box center [463, 261] width 456 height 16
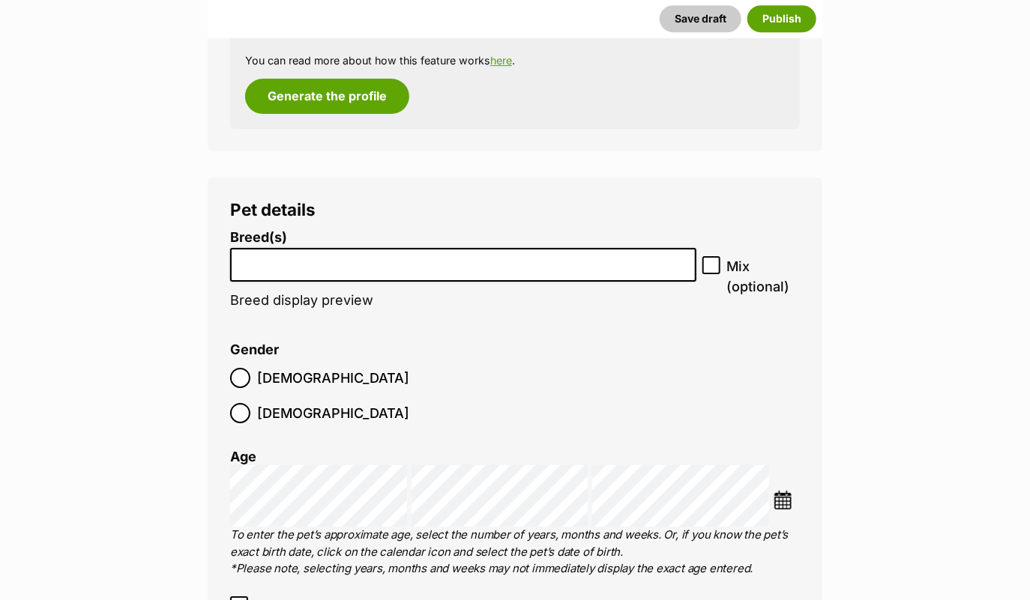
click at [307, 263] on input "search" at bounding box center [463, 261] width 456 height 16
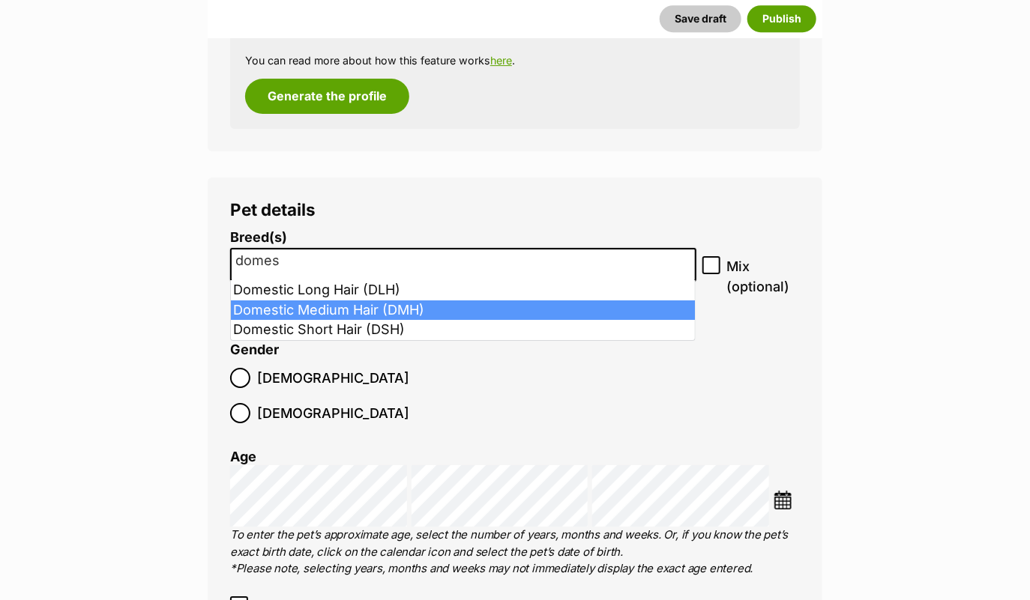
type input "domes"
select select "252101"
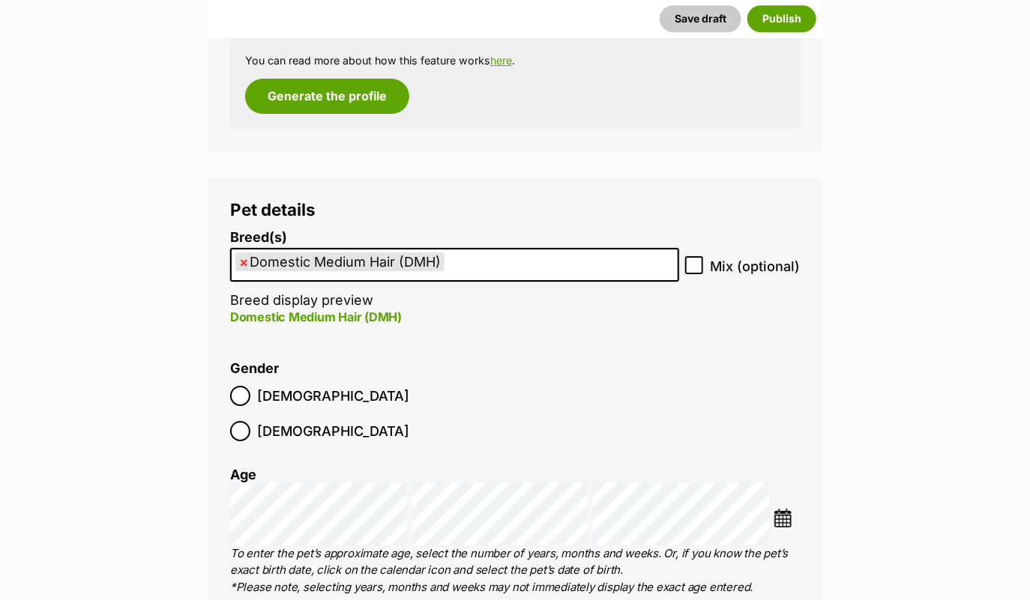
click at [253, 396] on label "Male" at bounding box center [319, 396] width 179 height 20
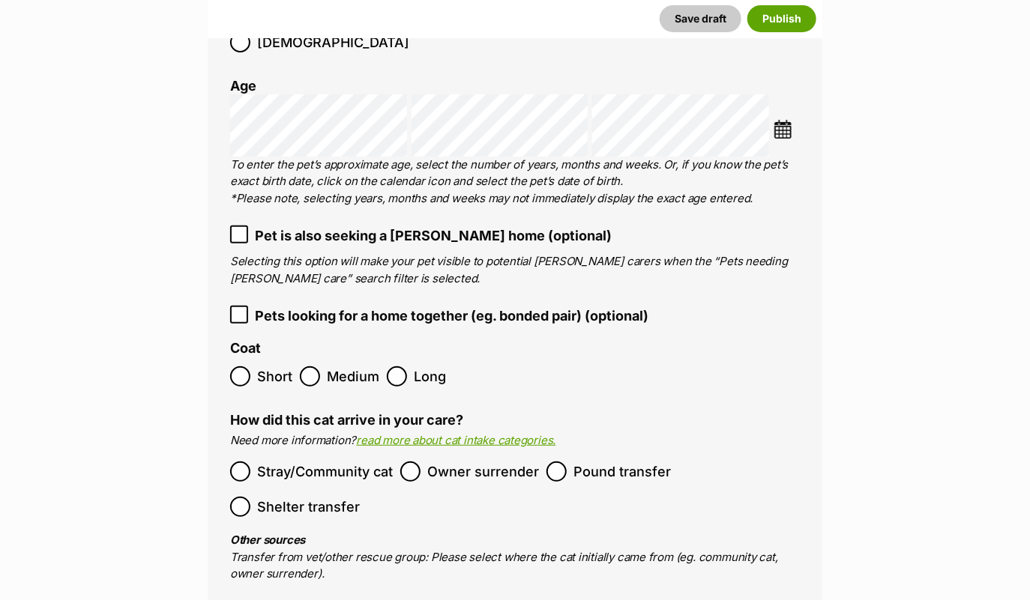
scroll to position [2408, 0]
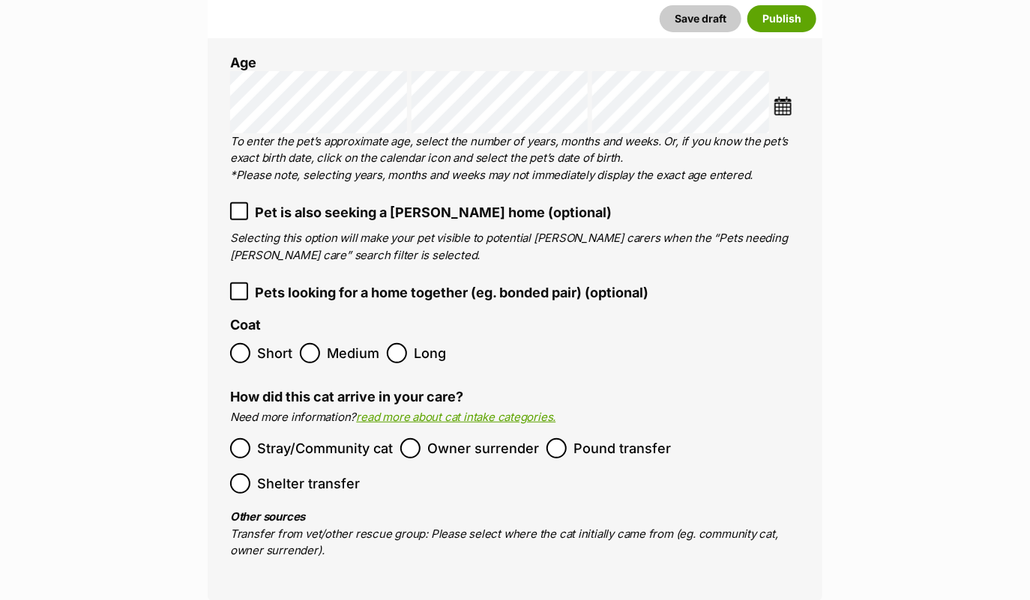
click at [296, 336] on ol "Short Medium Long" at bounding box center [515, 353] width 570 height 35
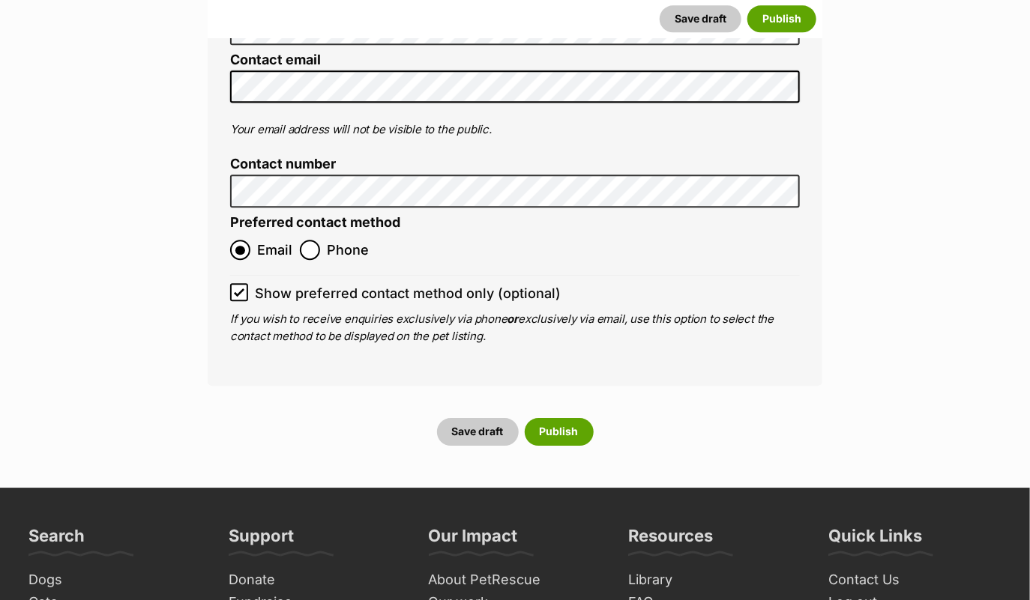
scroll to position [6396, 0]
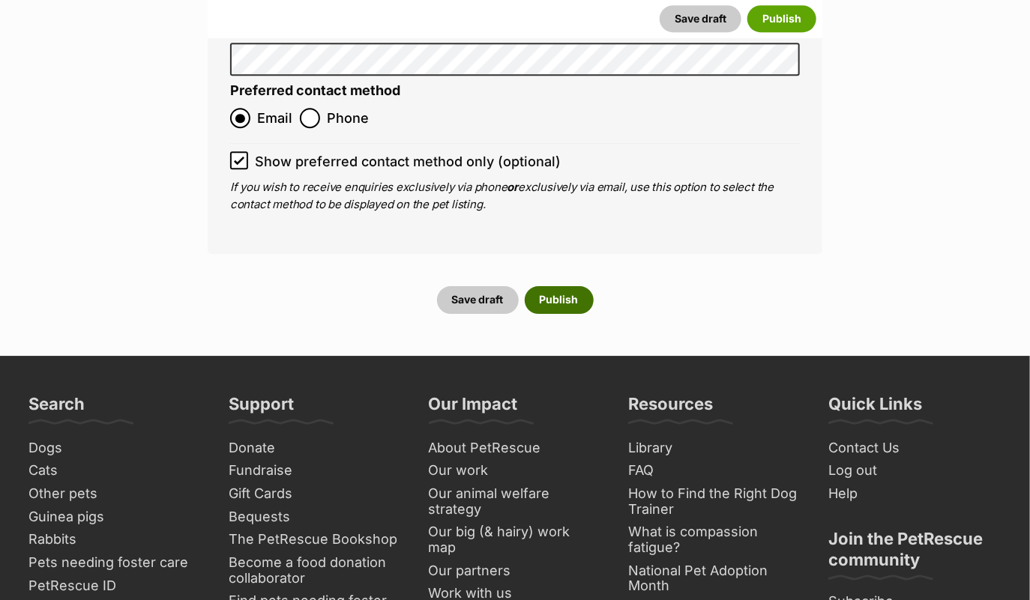
click at [563, 286] on button "Publish" at bounding box center [559, 299] width 69 height 27
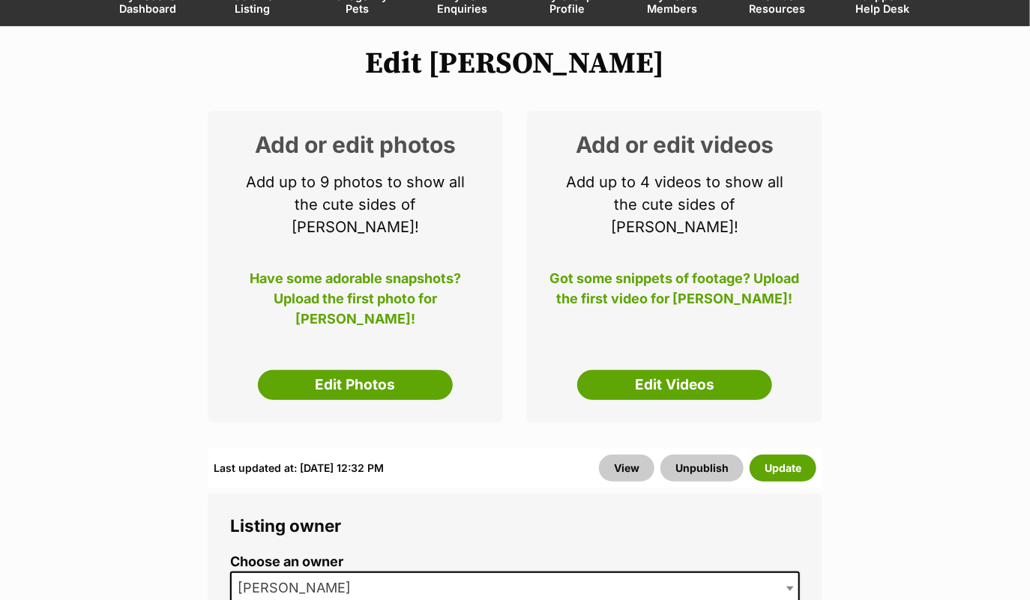
scroll to position [174, 0]
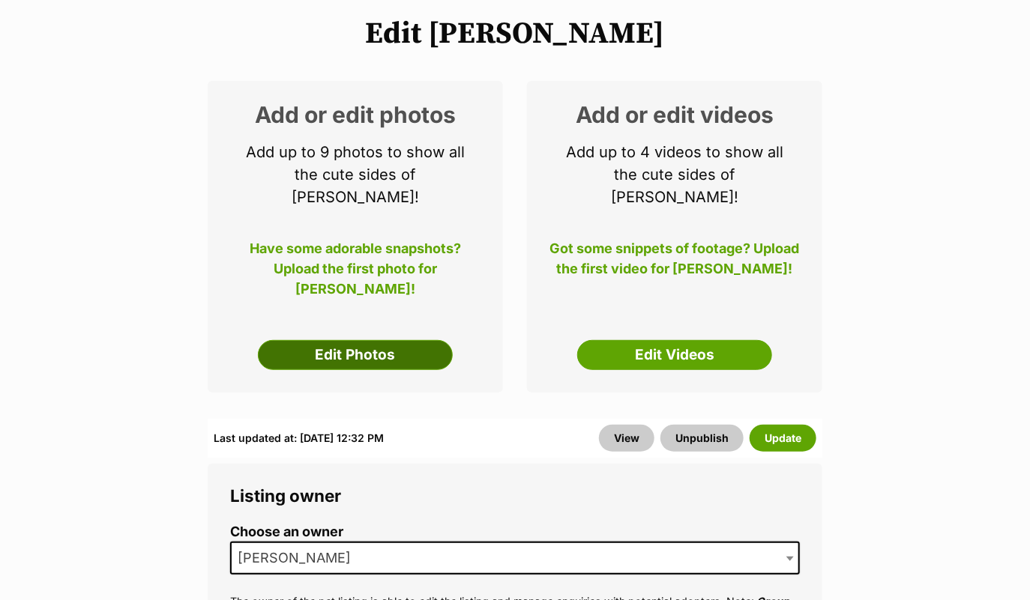
click at [327, 340] on link "Edit Photos" at bounding box center [355, 355] width 195 height 30
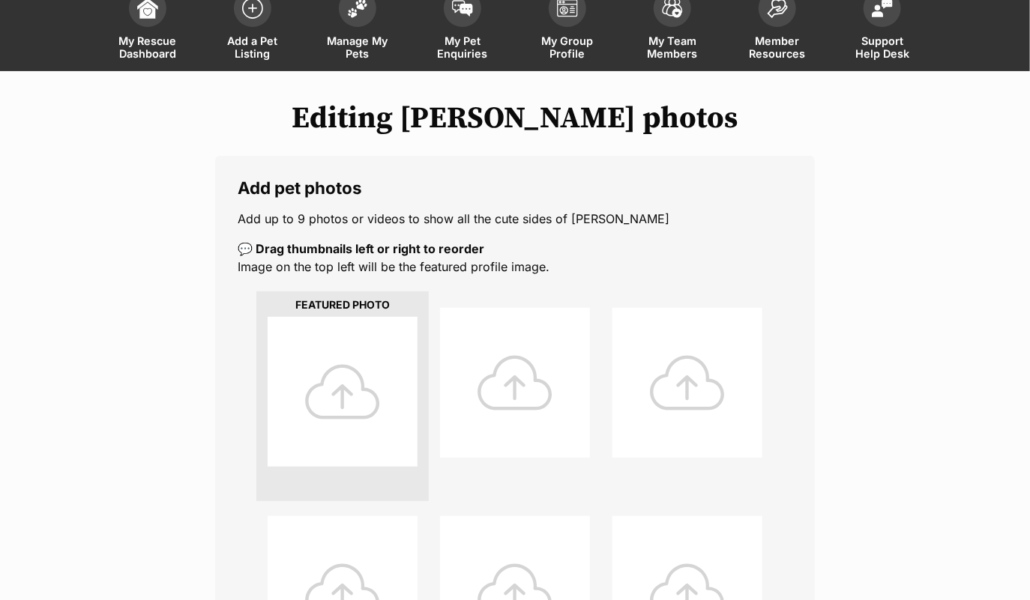
scroll to position [207, 0]
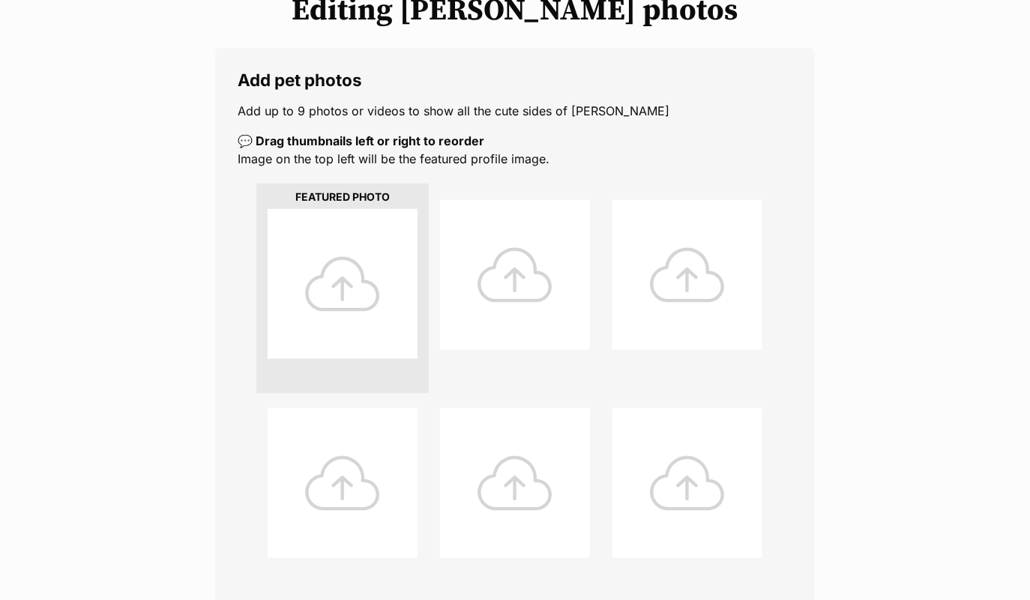
click at [360, 316] on div at bounding box center [343, 284] width 150 height 150
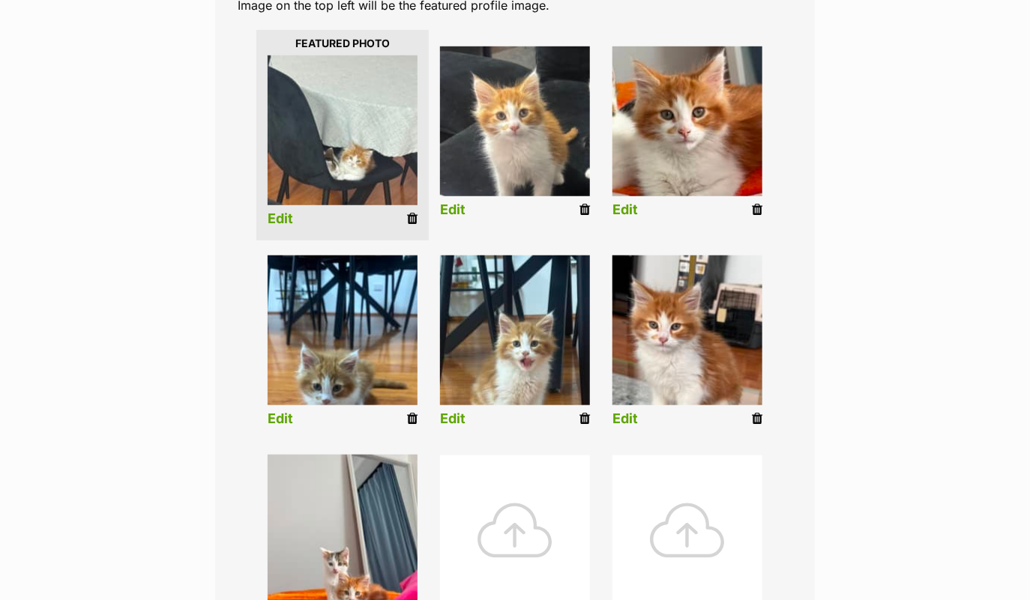
scroll to position [335, 0]
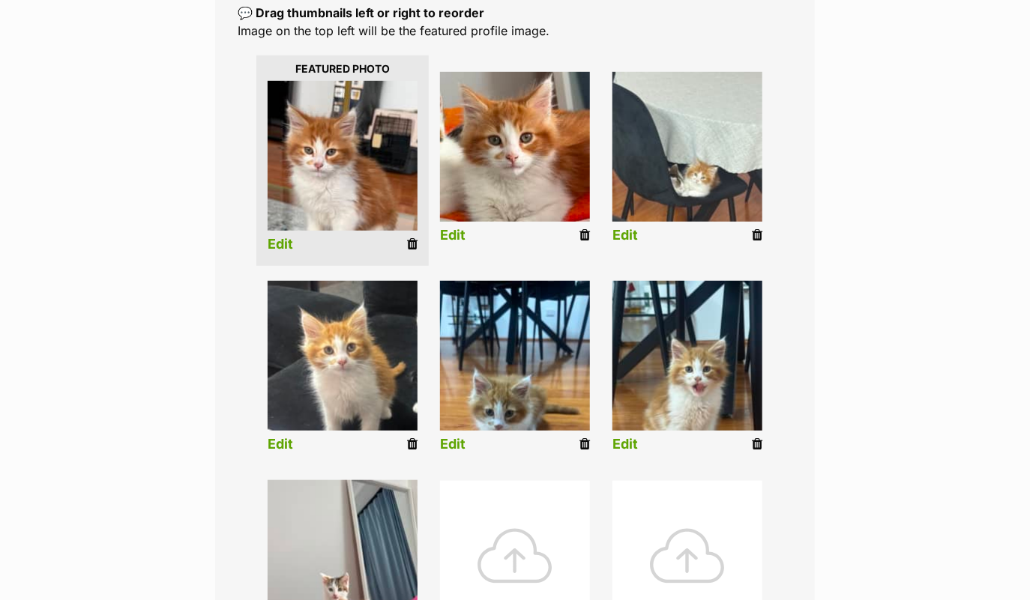
click at [459, 444] on link "Edit" at bounding box center [452, 445] width 25 height 16
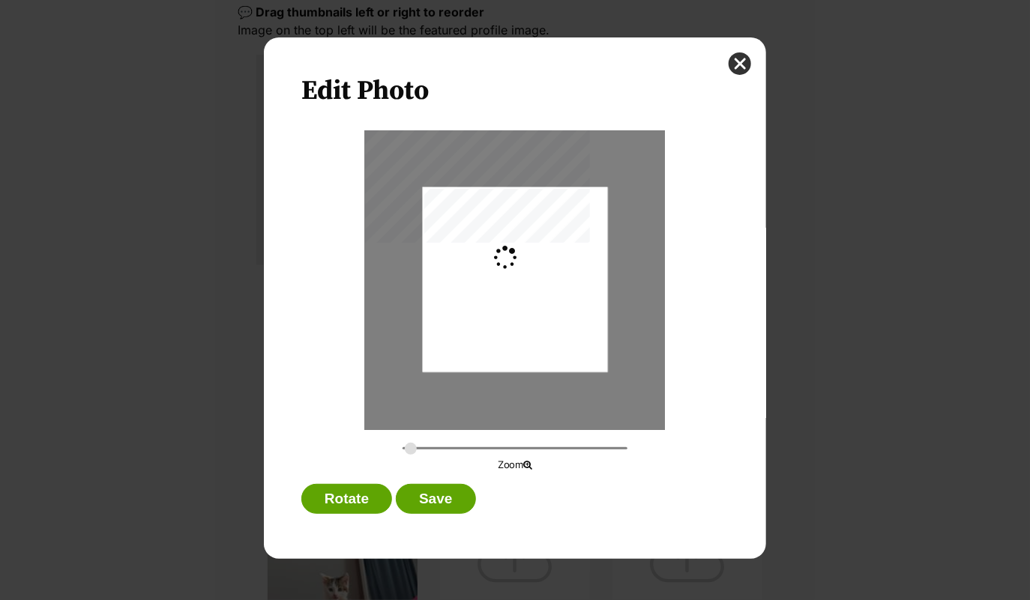
scroll to position [0, 0]
drag, startPoint x: 545, startPoint y: 340, endPoint x: 545, endPoint y: 326, distance: 14.2
click at [545, 326] on div "Dialog Window - Close (Press escape to close)" at bounding box center [515, 265] width 185 height 329
drag, startPoint x: 412, startPoint y: 448, endPoint x: 448, endPoint y: 447, distance: 36.0
click at [448, 447] on input "Dialog Window - Close (Press escape to close)" at bounding box center [514, 448] width 225 height 14
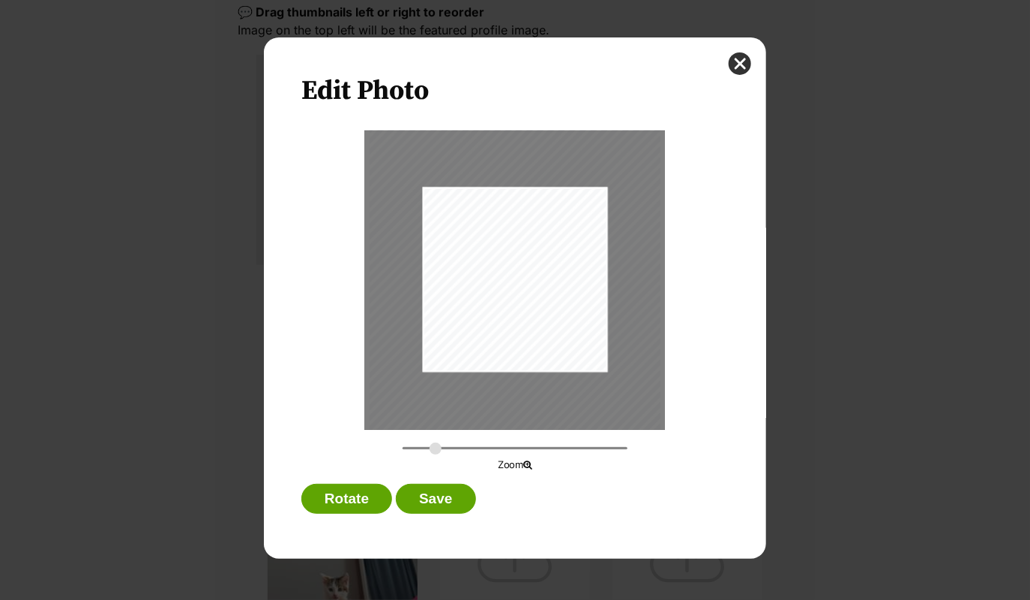
drag, startPoint x: 446, startPoint y: 450, endPoint x: 435, endPoint y: 450, distance: 10.5
type input "0.4312"
click at [435, 450] on input "Dialog Window - Close (Press escape to close)" at bounding box center [514, 448] width 225 height 14
drag, startPoint x: 551, startPoint y: 306, endPoint x: 561, endPoint y: 327, distance: 23.1
click at [561, 327] on div "Dialog Window - Close (Press escape to close)" at bounding box center [524, 277] width 291 height 516
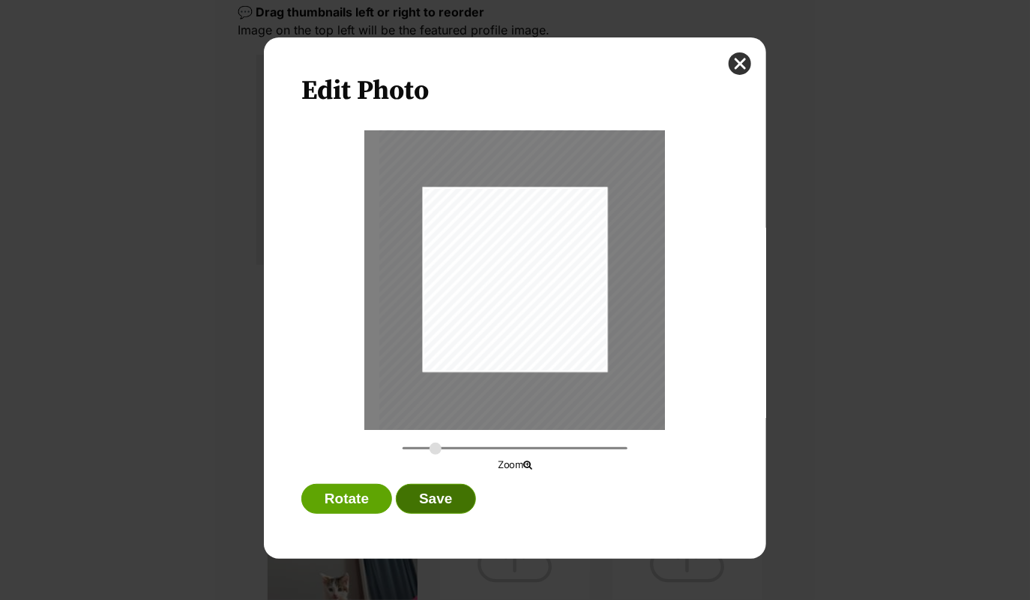
click at [446, 499] on button "Save" at bounding box center [435, 499] width 79 height 30
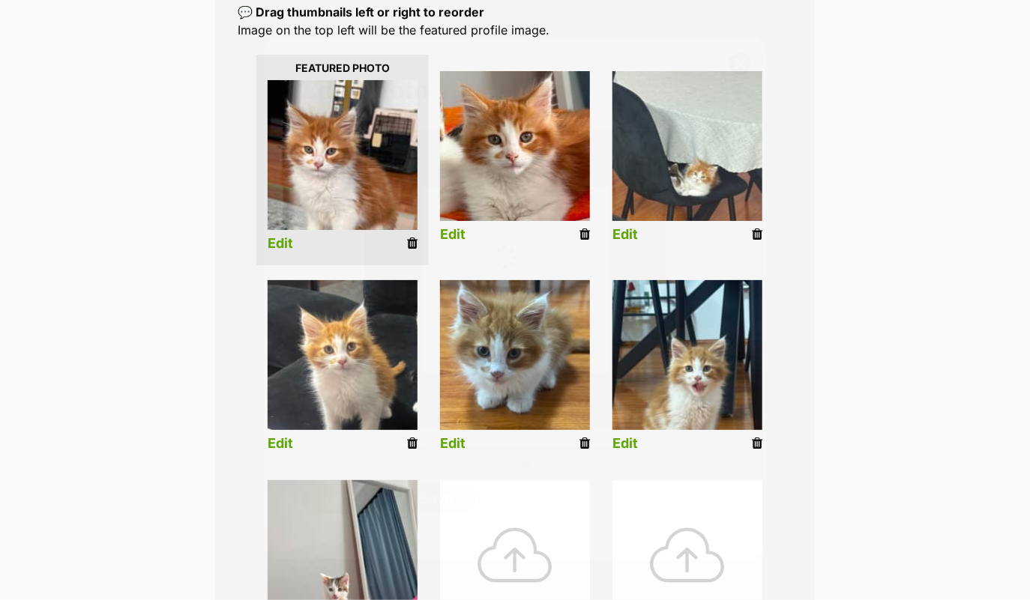
scroll to position [335, 0]
click at [622, 446] on link "Edit" at bounding box center [624, 445] width 25 height 16
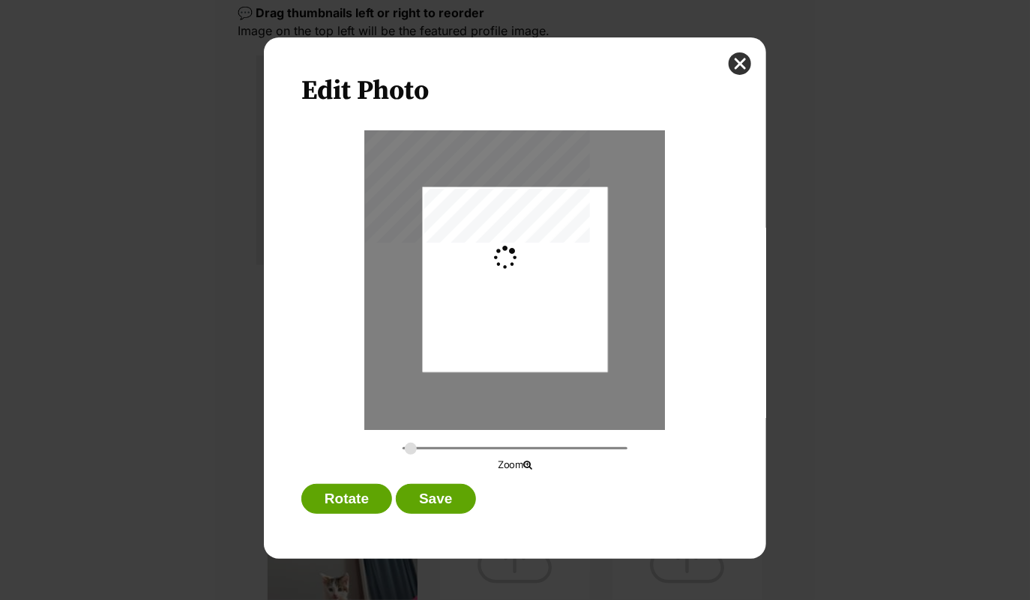
scroll to position [0, 0]
type input "0.2744"
drag, startPoint x: 537, startPoint y: 319, endPoint x: 522, endPoint y: 333, distance: 19.6
click at [522, 333] on div "Dialog Window - Close (Press escape to close)" at bounding box center [515, 292] width 185 height 329
click at [449, 496] on button "Save" at bounding box center [435, 499] width 79 height 30
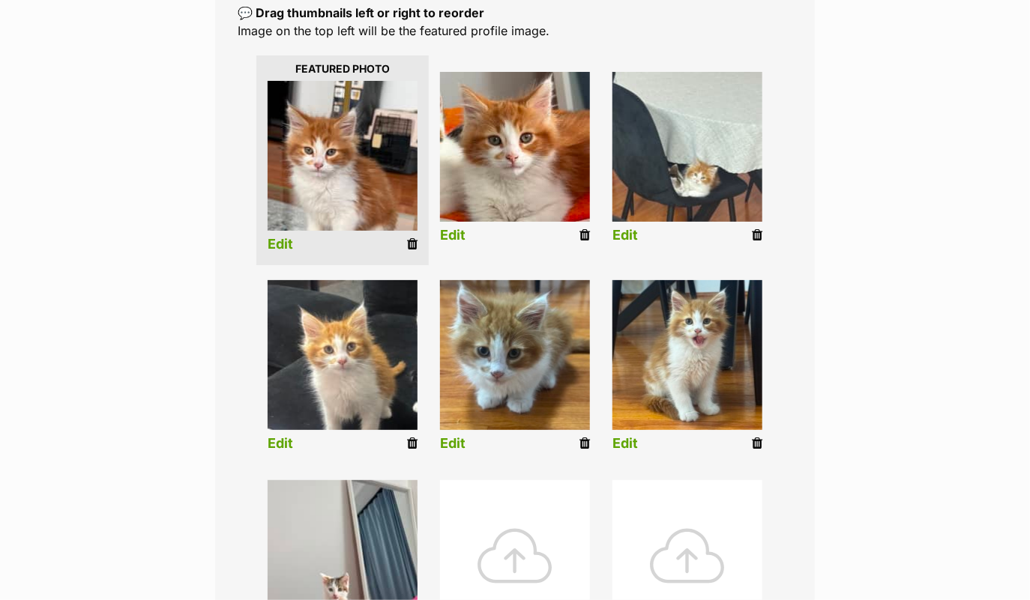
scroll to position [335, 0]
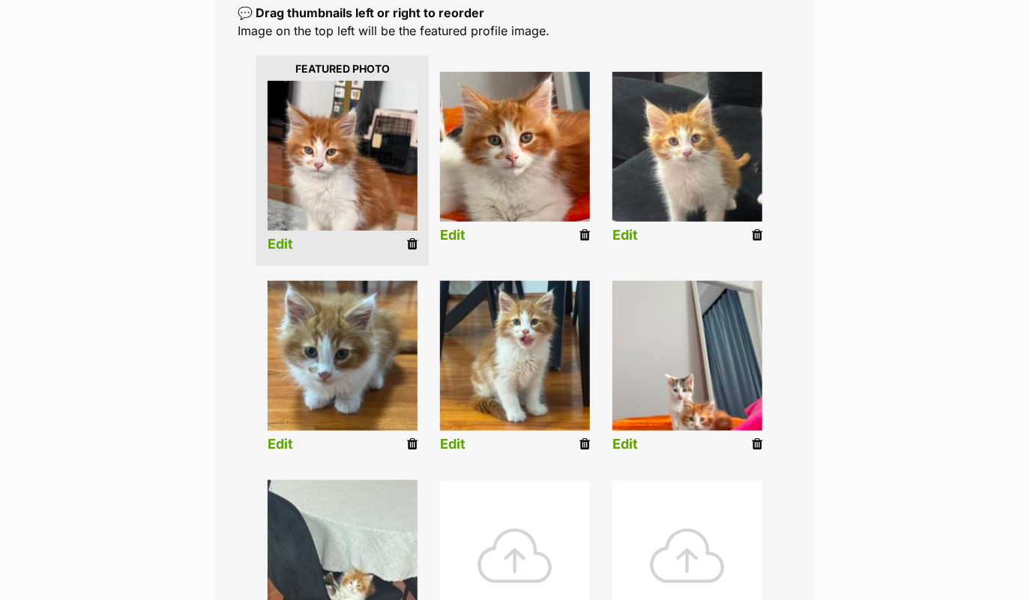
click at [624, 449] on link "Edit" at bounding box center [624, 445] width 25 height 16
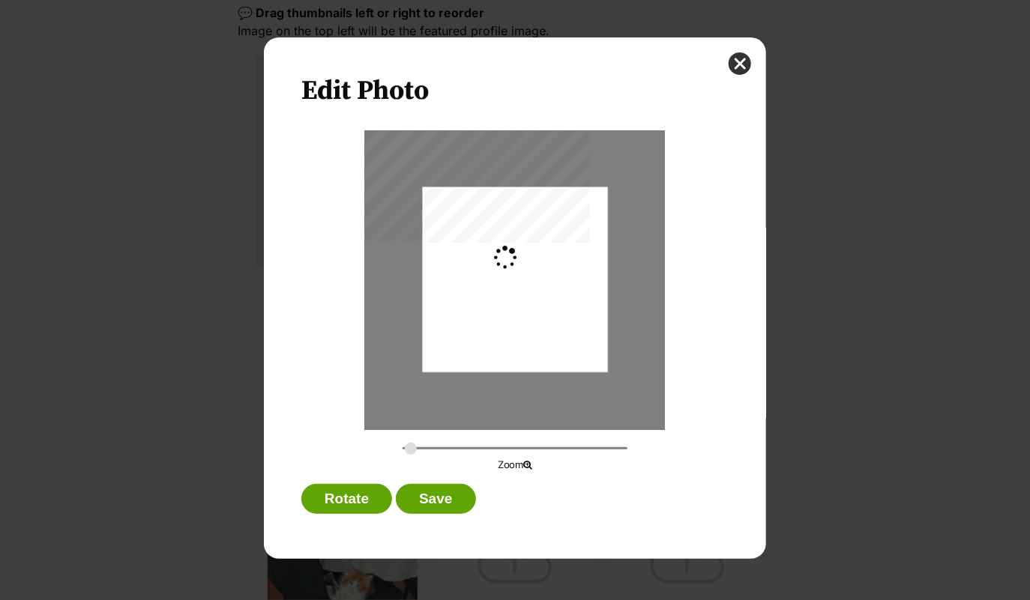
scroll to position [0, 0]
drag, startPoint x: 408, startPoint y: 451, endPoint x: 465, endPoint y: 429, distance: 61.2
click at [465, 441] on input "Dialog Window - Close (Press escape to close)" at bounding box center [514, 448] width 225 height 14
drag, startPoint x: 546, startPoint y: 286, endPoint x: 532, endPoint y: 301, distance: 19.6
click at [531, 301] on div "Dialog Window - Close (Press escape to close)" at bounding box center [500, 293] width 408 height 726
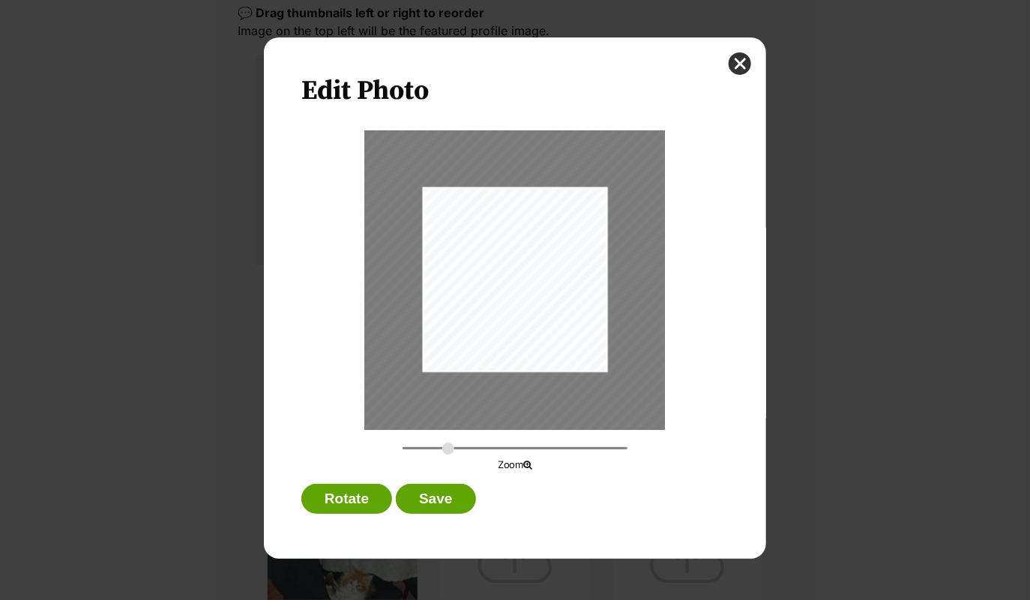
drag, startPoint x: 465, startPoint y: 444, endPoint x: 447, endPoint y: 446, distance: 18.1
type input "0.502"
click at [447, 446] on input "Dialog Window - Close (Press escape to close)" at bounding box center [514, 448] width 225 height 14
click at [443, 497] on button "Save" at bounding box center [435, 499] width 79 height 30
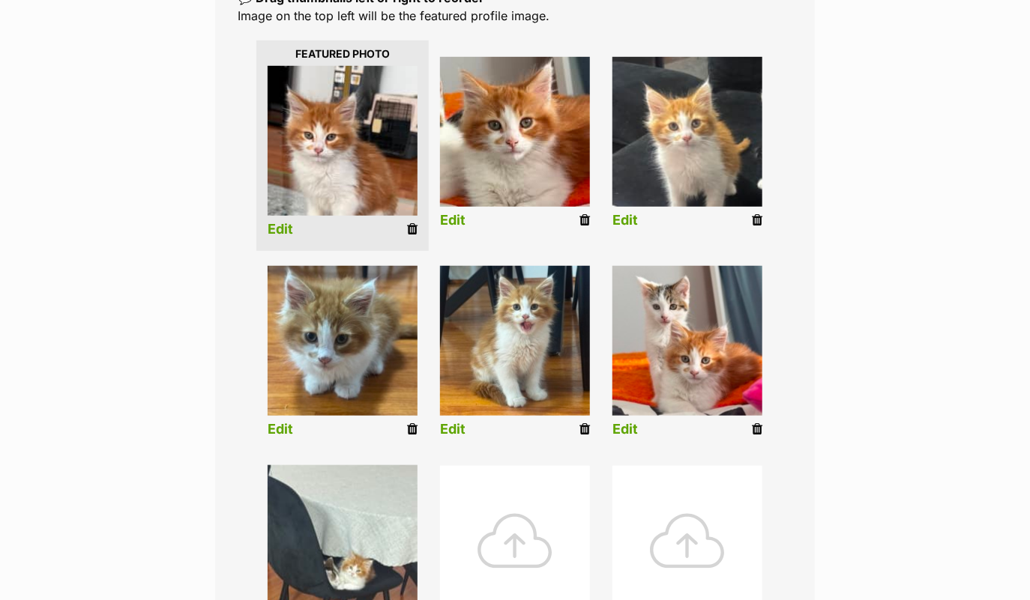
scroll to position [351, 0]
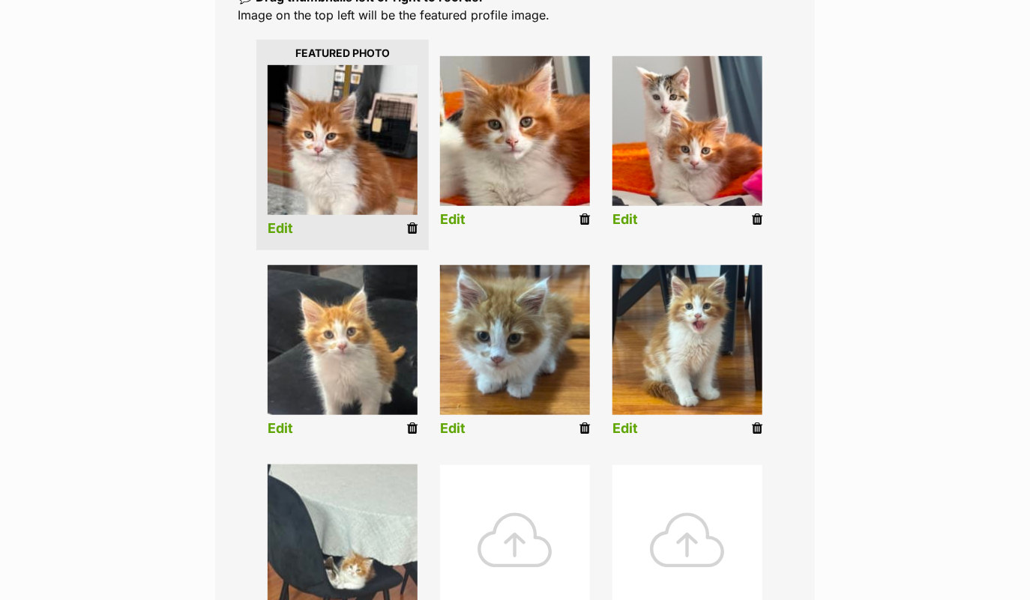
click at [286, 421] on link "Edit" at bounding box center [280, 429] width 25 height 16
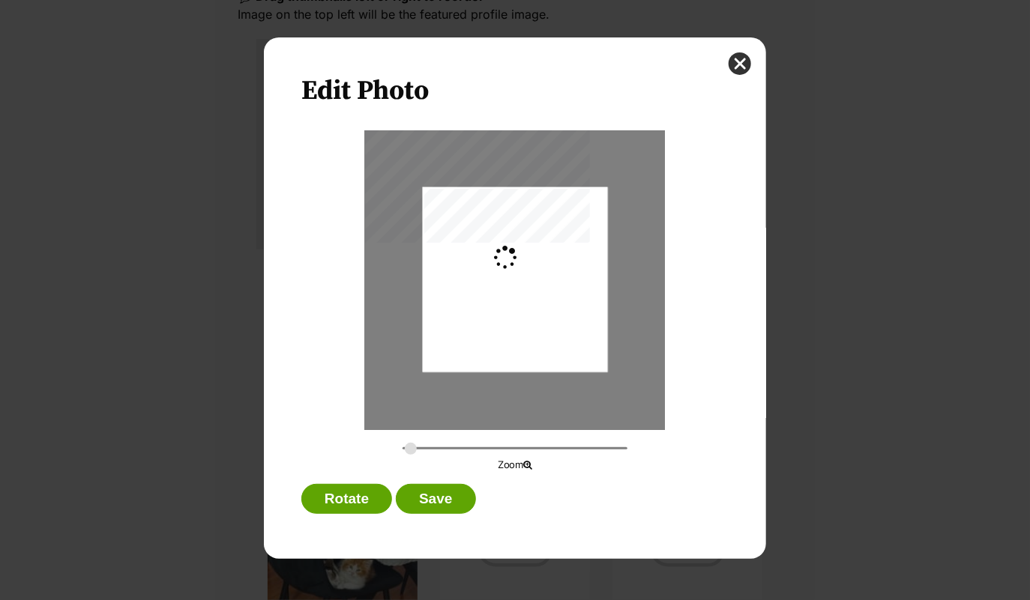
scroll to position [0, 0]
type input "0.2843"
click at [410, 445] on input "Dialog Window - Close (Press escape to close)" at bounding box center [514, 448] width 225 height 14
click at [457, 484] on button "Save" at bounding box center [435, 499] width 79 height 30
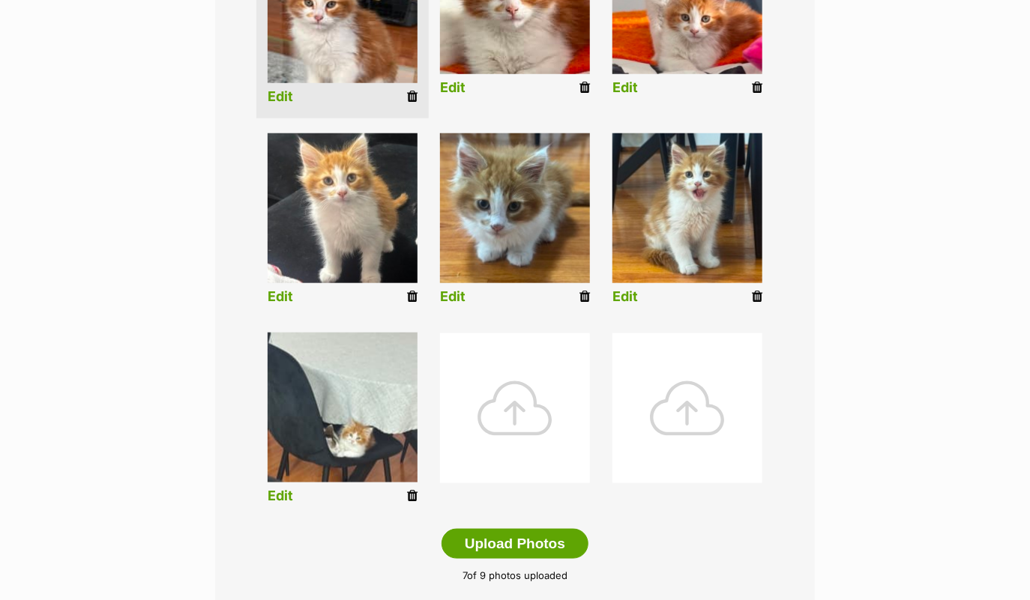
scroll to position [484, 0]
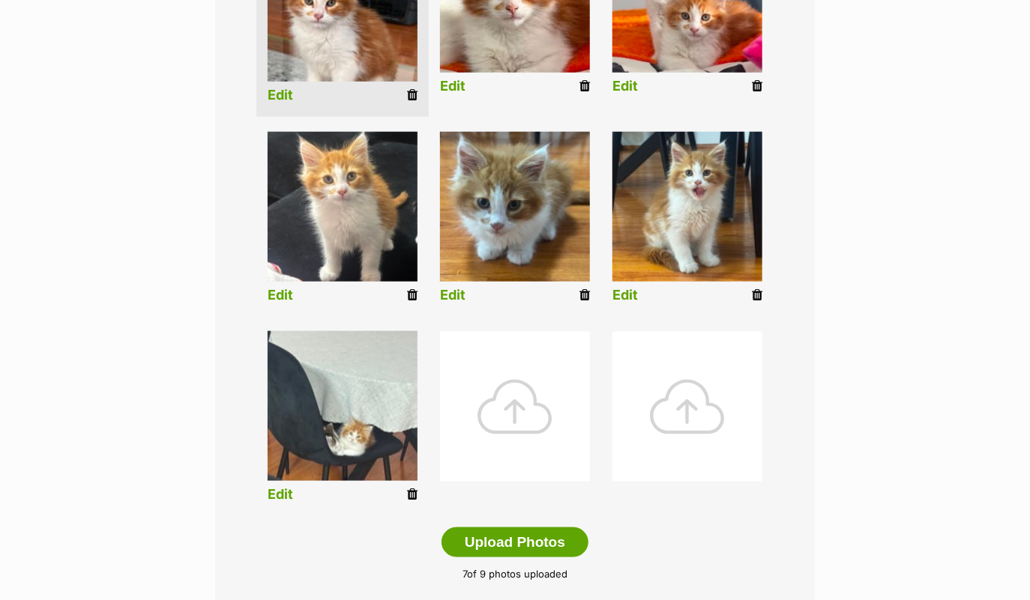
click at [283, 494] on link "Edit" at bounding box center [280, 495] width 25 height 16
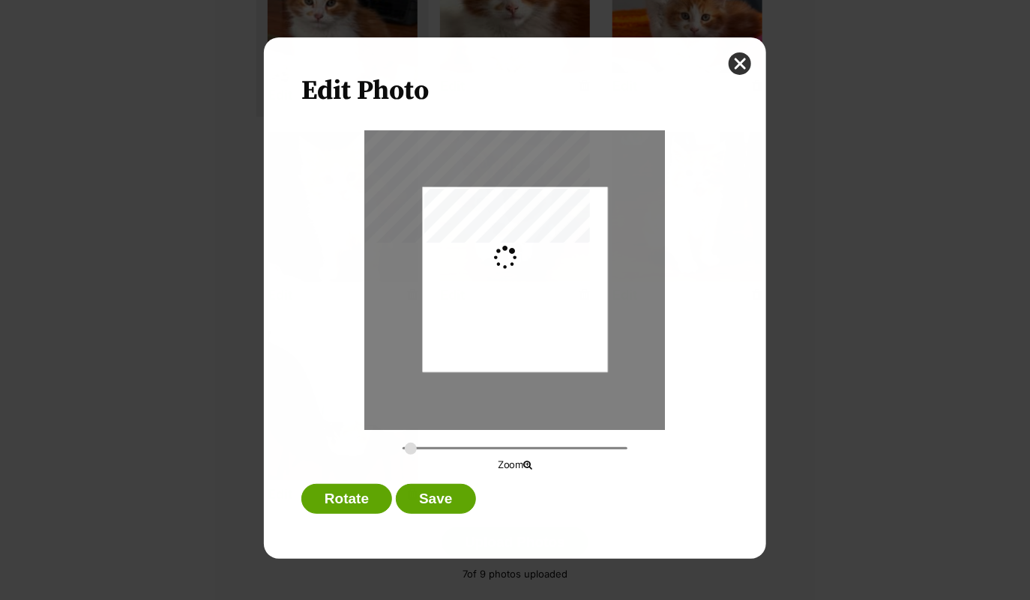
scroll to position [0, 0]
drag, startPoint x: 411, startPoint y: 449, endPoint x: 456, endPoint y: 444, distance: 45.3
click at [456, 444] on input "Dialog Window - Close (Press escape to close)" at bounding box center [514, 448] width 225 height 14
drag, startPoint x: 550, startPoint y: 261, endPoint x: 532, endPoint y: 322, distance: 64.0
click at [532, 322] on div "Dialog Window - Close (Press escape to close)" at bounding box center [497, 342] width 369 height 656
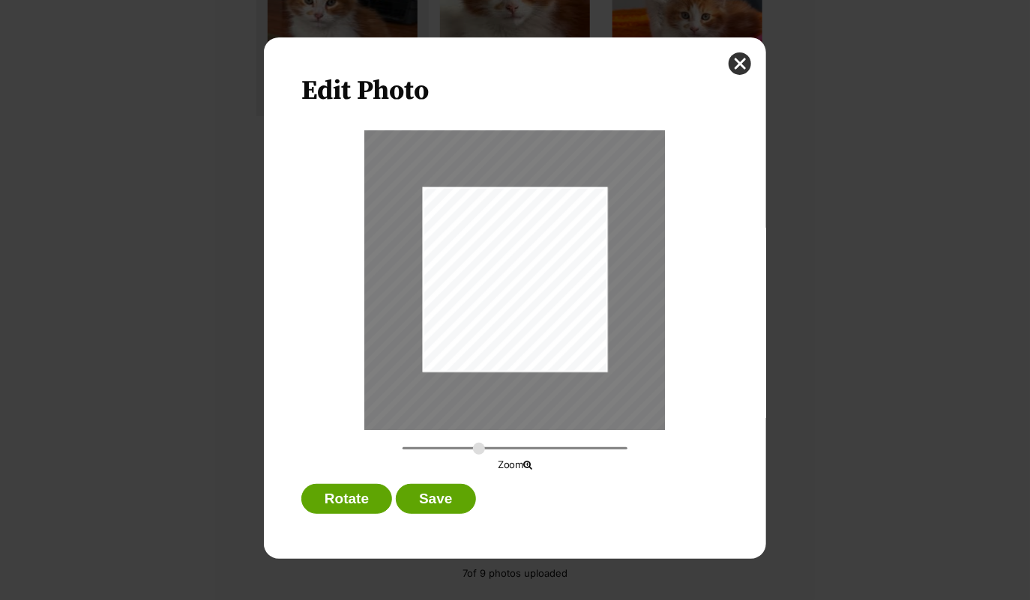
drag, startPoint x: 457, startPoint y: 444, endPoint x: 479, endPoint y: 444, distance: 21.7
type input "0.6808"
click at [479, 444] on input "Dialog Window - Close (Press escape to close)" at bounding box center [514, 448] width 225 height 14
click at [510, 337] on div "Dialog Window - Close (Press escape to close)" at bounding box center [488, 355] width 459 height 816
click at [444, 490] on button "Save" at bounding box center [435, 499] width 79 height 30
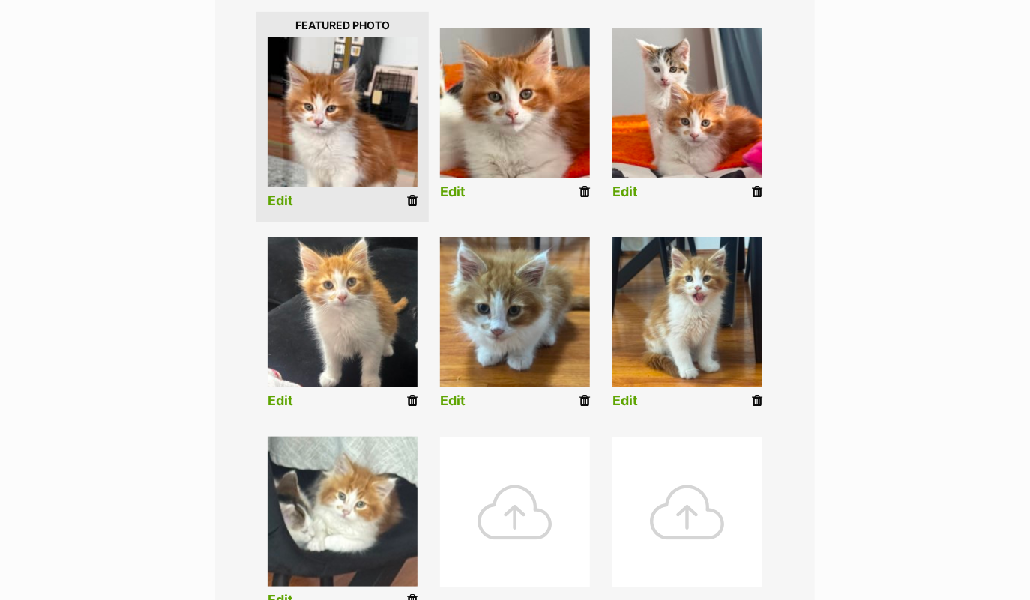
scroll to position [370, 0]
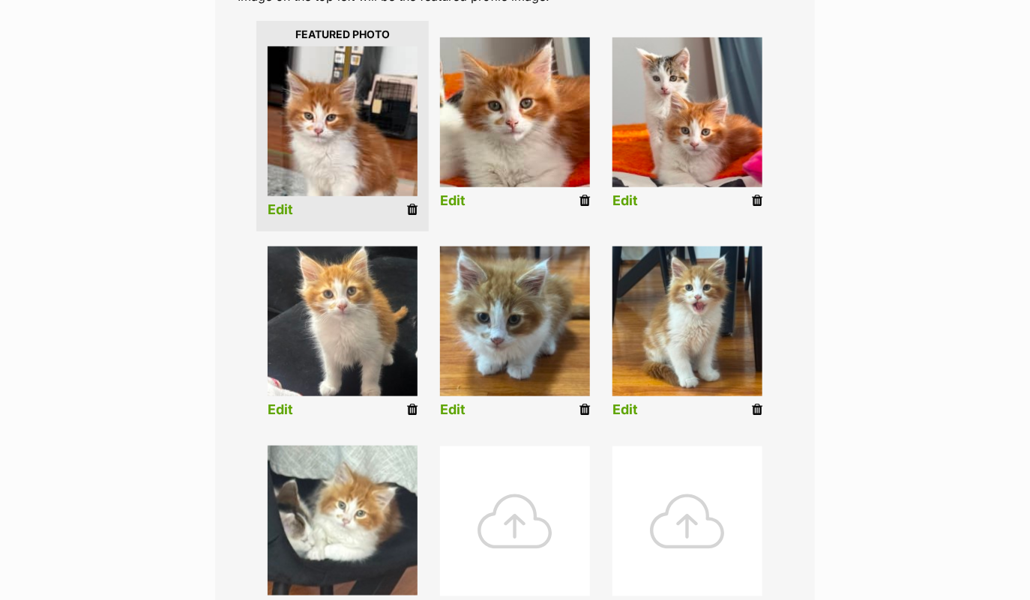
click at [289, 205] on link "Edit" at bounding box center [280, 210] width 25 height 16
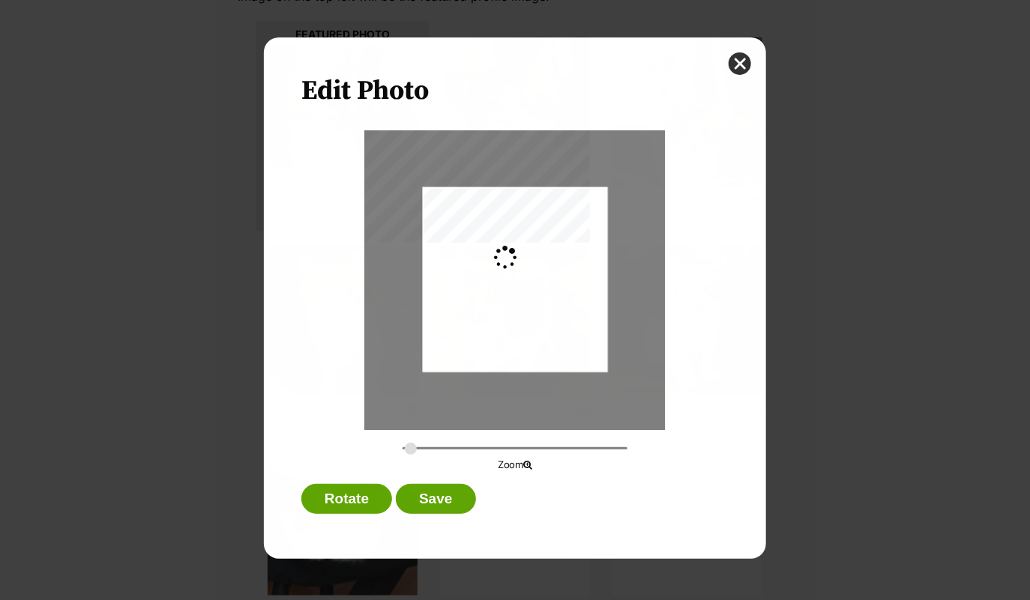
scroll to position [0, 0]
type input "0.2744"
drag, startPoint x: 560, startPoint y: 287, endPoint x: 566, endPoint y: 326, distance: 39.4
click at [566, 326] on div "Dialog Window - Close (Press escape to close)" at bounding box center [515, 318] width 185 height 329
click at [435, 494] on button "Save" at bounding box center [435, 499] width 79 height 30
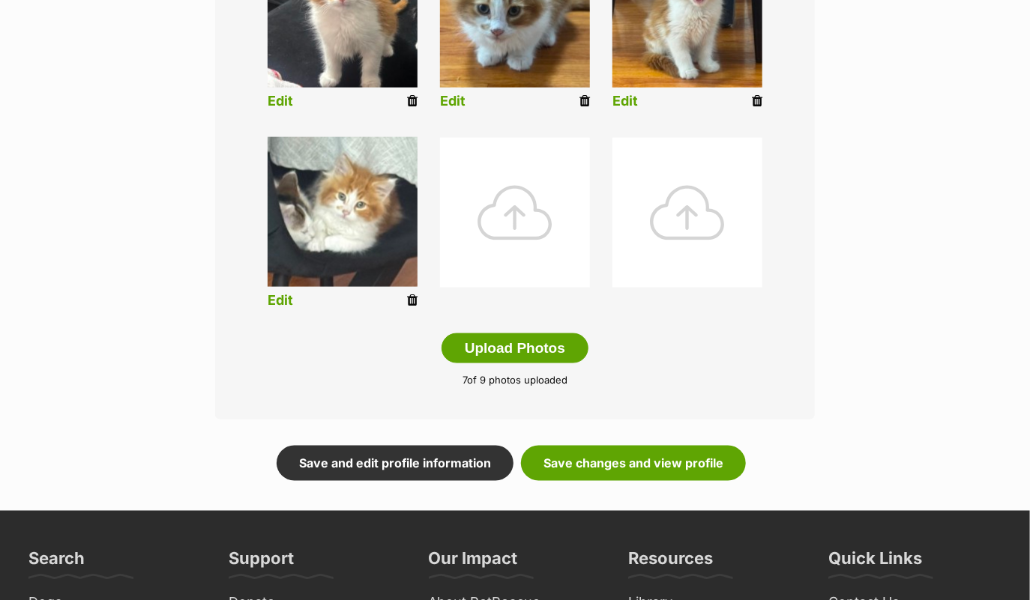
scroll to position [772, 0]
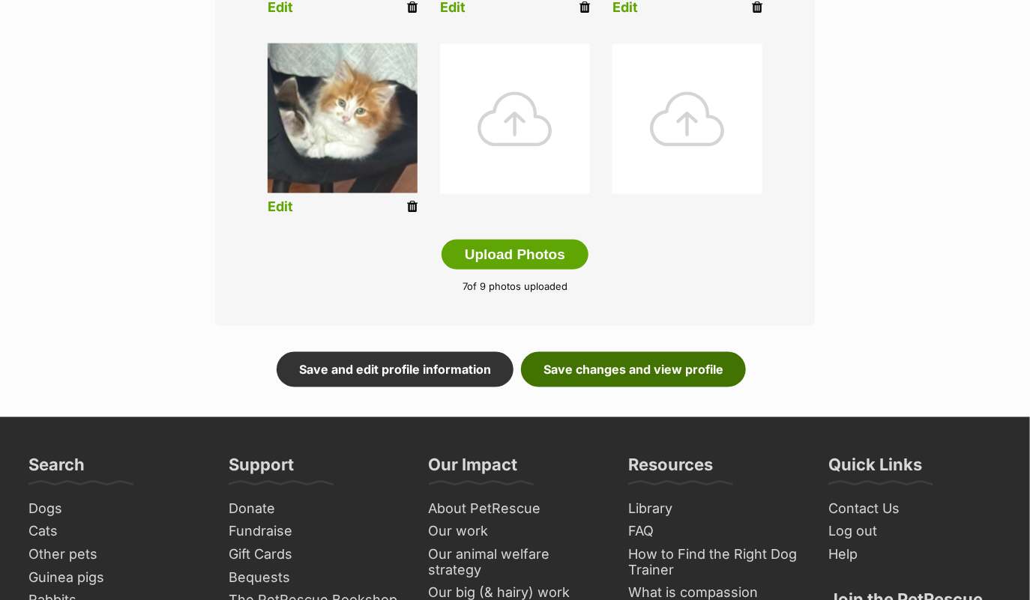
click at [648, 364] on link "Save changes and view profile" at bounding box center [633, 369] width 225 height 34
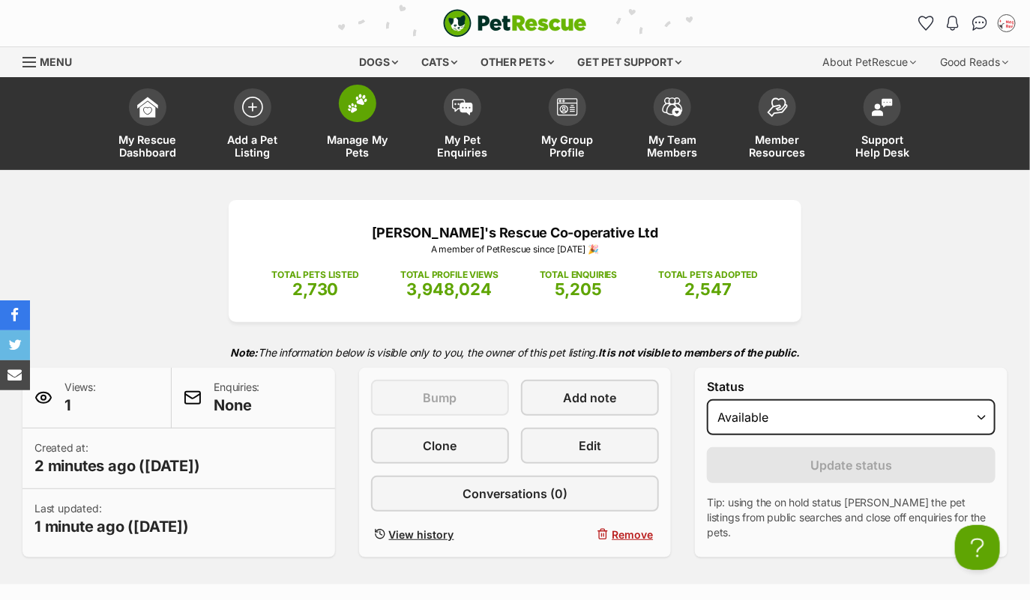
click at [353, 105] on img at bounding box center [357, 103] width 21 height 19
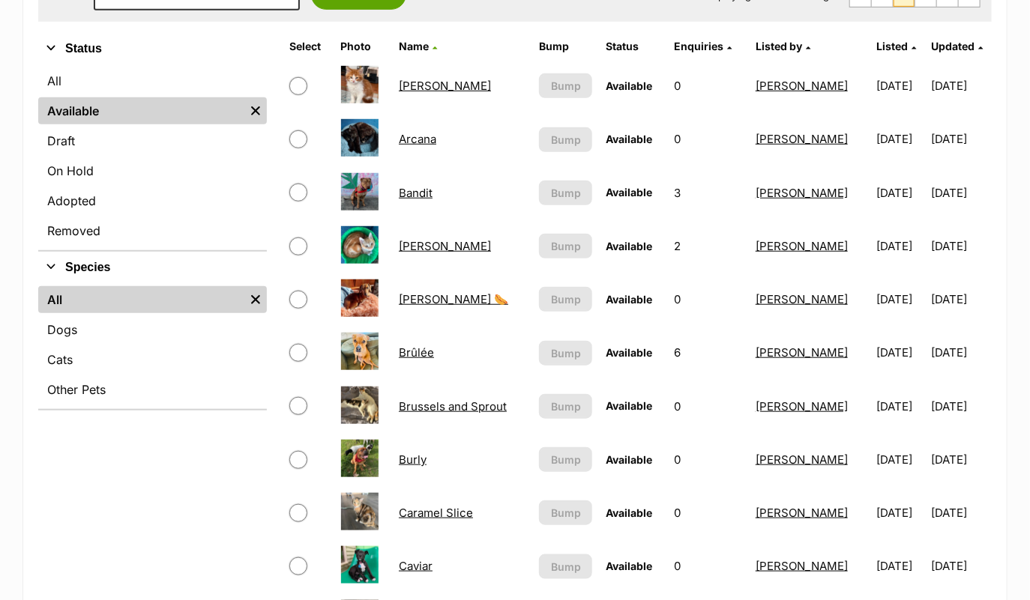
scroll to position [341, 0]
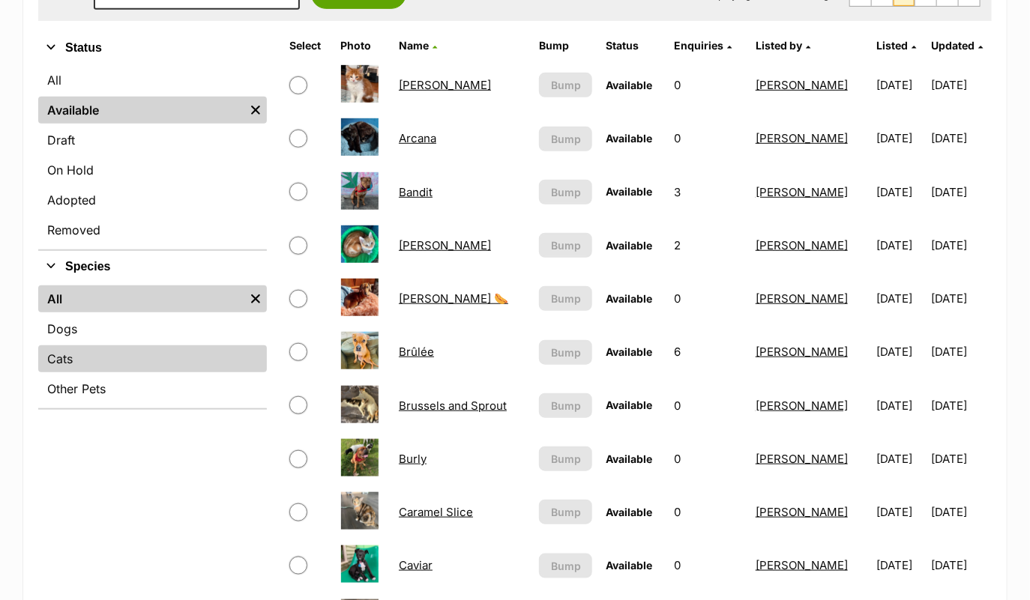
click at [100, 356] on link "Cats" at bounding box center [152, 359] width 229 height 27
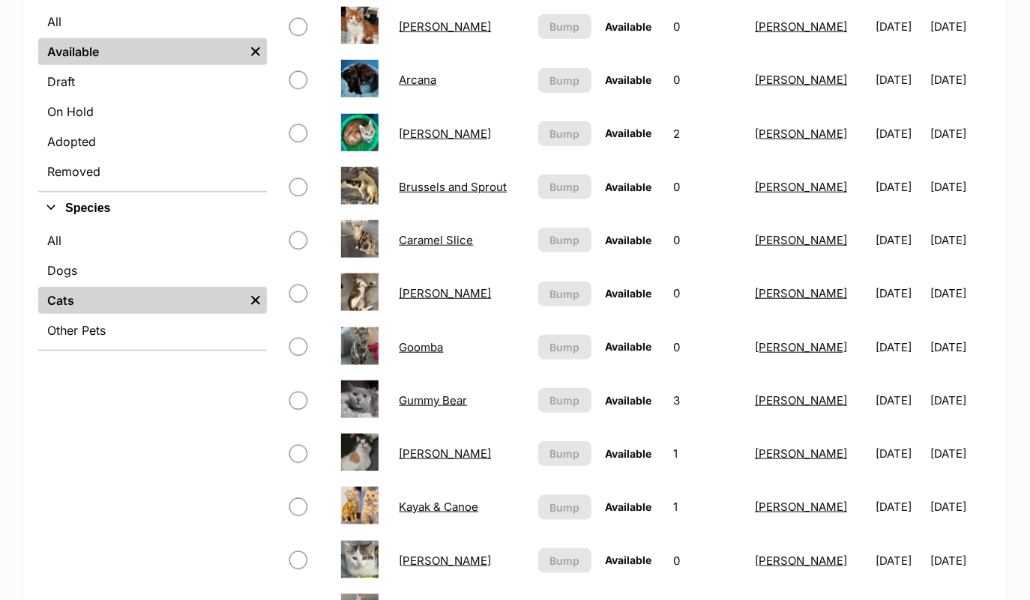
scroll to position [664, 0]
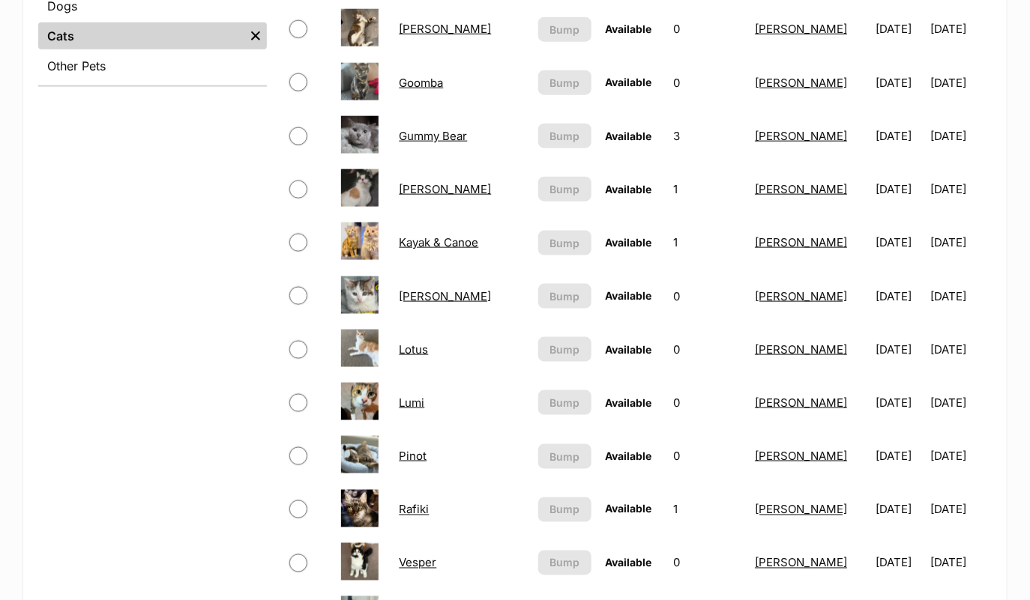
click at [405, 295] on link "[PERSON_NAME]" at bounding box center [445, 296] width 92 height 14
